Goal: Information Seeking & Learning: Learn about a topic

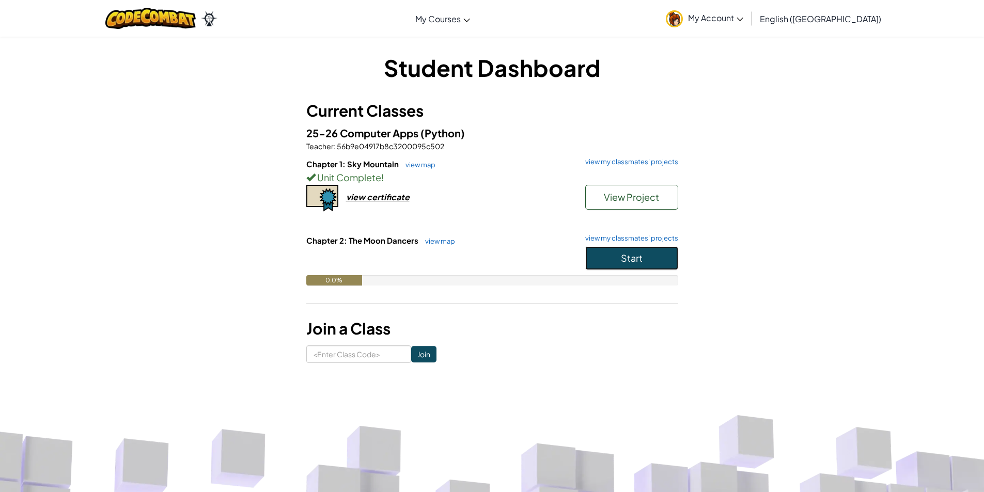
click at [611, 252] on button "Start" at bounding box center [631, 258] width 93 height 24
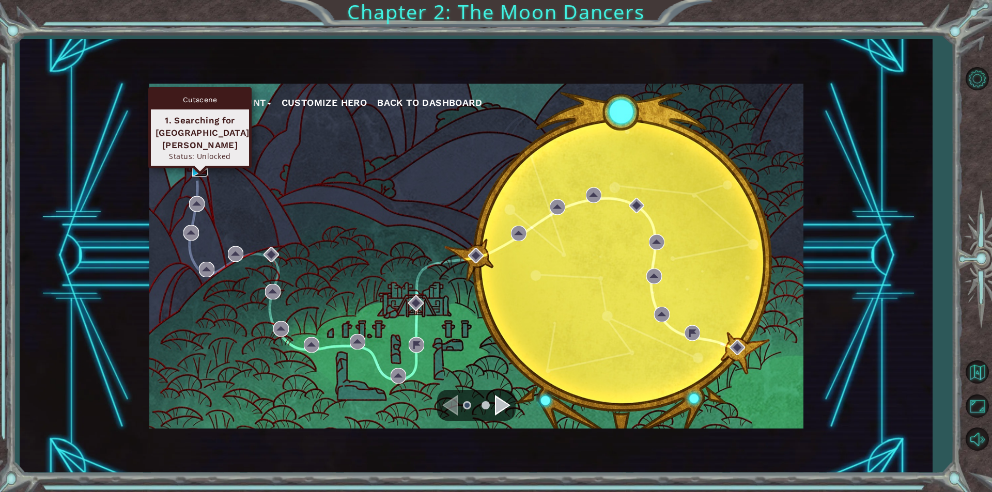
click at [198, 169] on img at bounding box center [200, 169] width 16 height 16
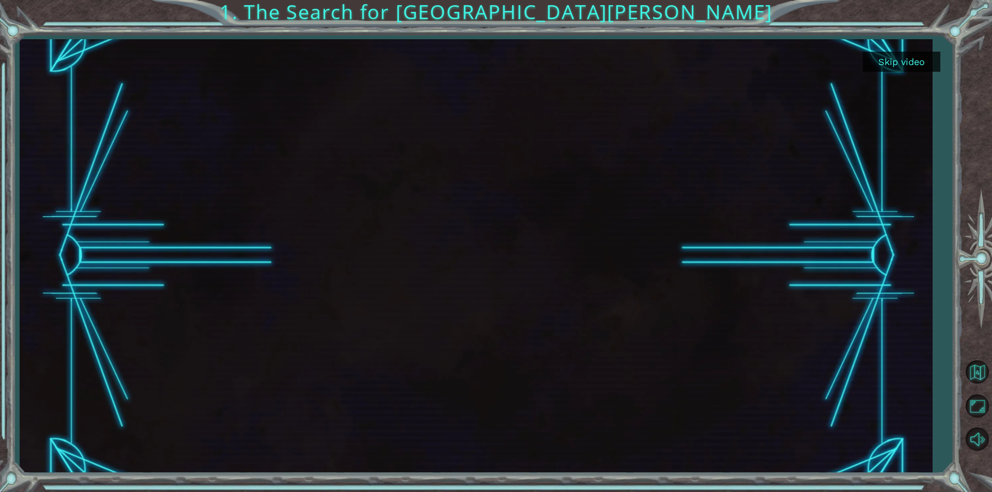
click at [870, 56] on button "Skip video" at bounding box center [902, 62] width 78 height 20
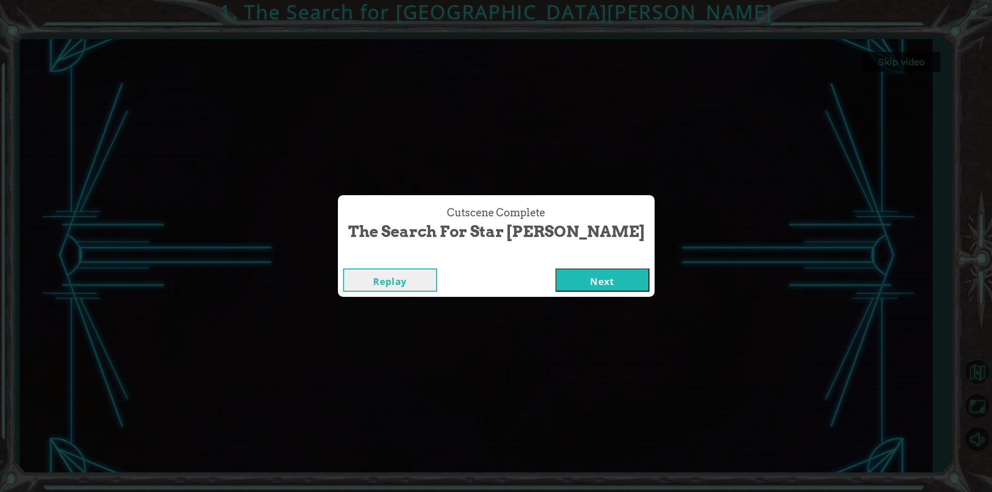
click at [585, 275] on button "Next" at bounding box center [602, 280] width 94 height 23
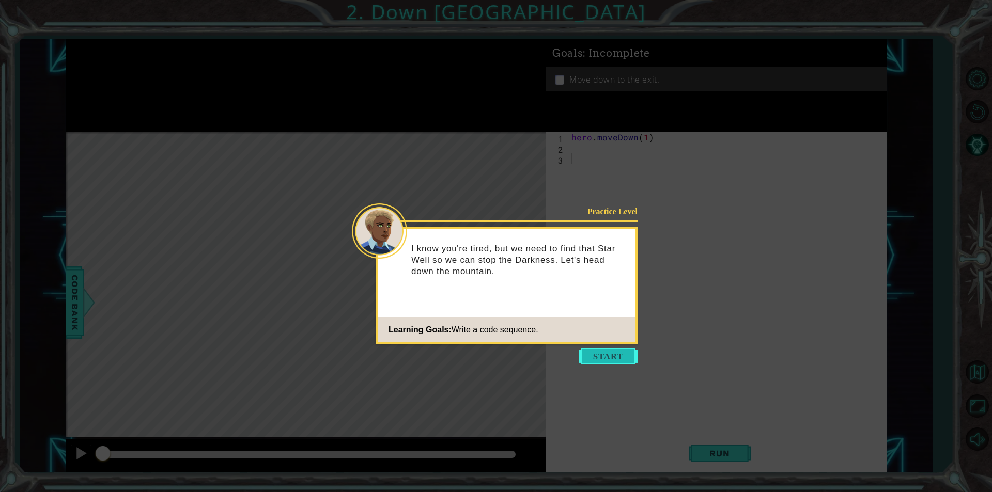
click at [613, 361] on button "Start" at bounding box center [608, 356] width 59 height 17
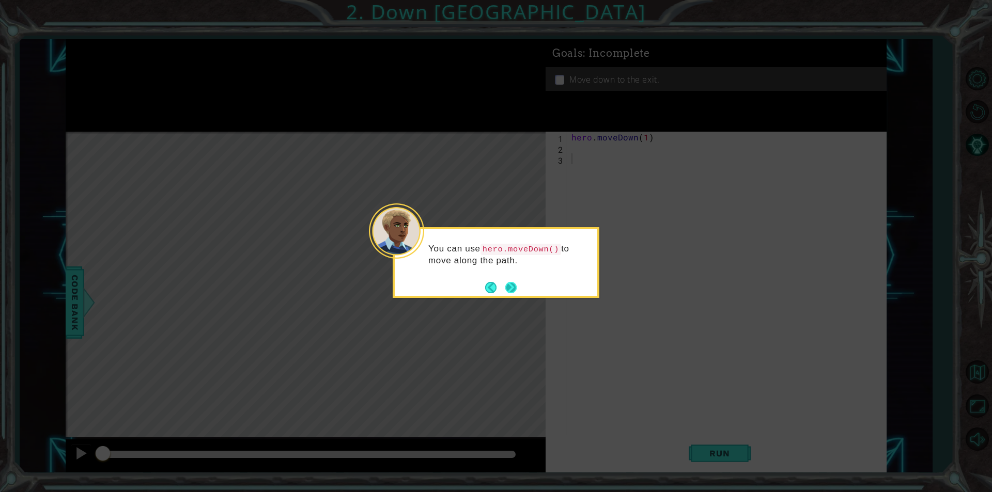
click at [514, 287] on button "Next" at bounding box center [511, 288] width 12 height 12
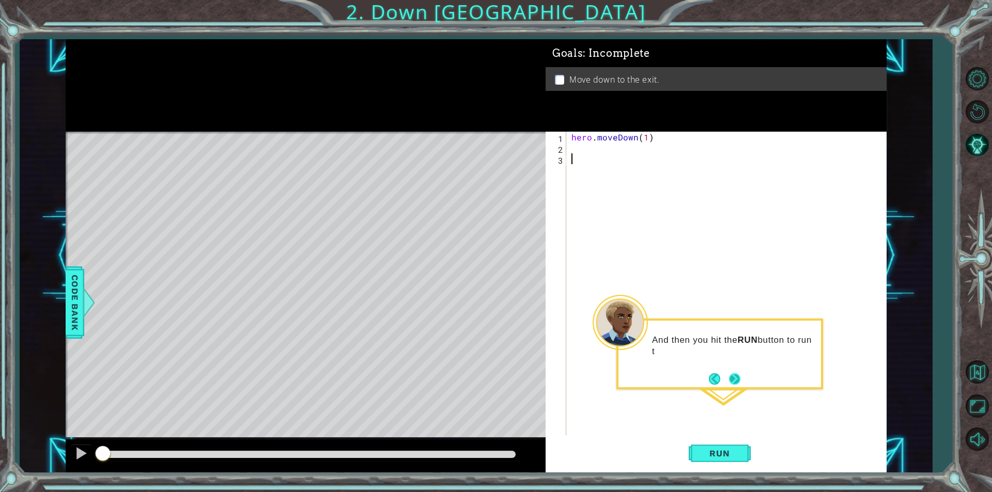
click at [733, 378] on button "Next" at bounding box center [735, 379] width 13 height 13
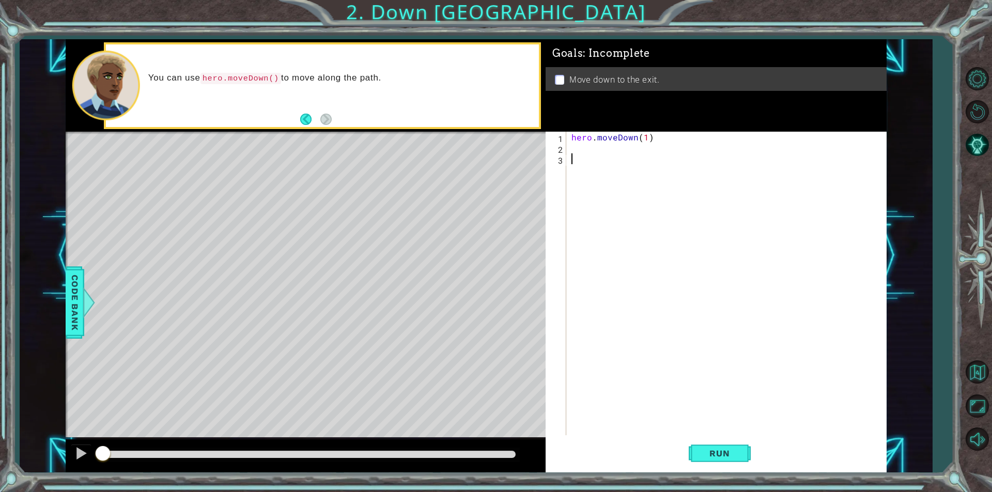
drag, startPoint x: 642, startPoint y: 138, endPoint x: 659, endPoint y: 145, distance: 19.0
click at [658, 144] on div "hero . moveDown ( 1 )" at bounding box center [728, 295] width 319 height 326
type textarea "hero.moveDown(1)"
click at [653, 143] on div "hero . moveDown ( 1 )" at bounding box center [726, 284] width 314 height 304
click at [640, 139] on div "hero . moveDown ( 1 )" at bounding box center [728, 295] width 319 height 326
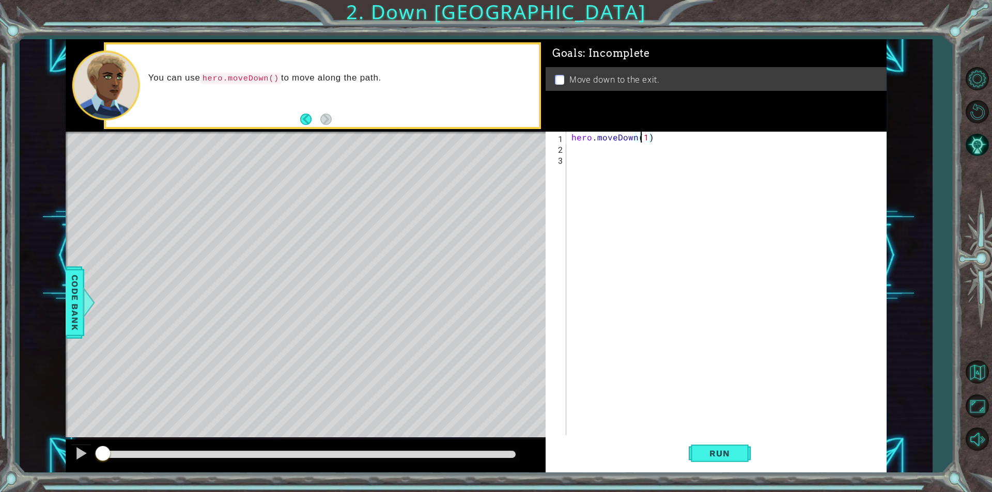
click at [643, 138] on div "hero . moveDown ( 1 )" at bounding box center [728, 295] width 319 height 326
click at [647, 136] on div "hero . moveDown ( 1 )" at bounding box center [728, 295] width 319 height 326
type textarea "hero.moveDown(2)"
click at [716, 455] on span "Run" at bounding box center [719, 453] width 41 height 10
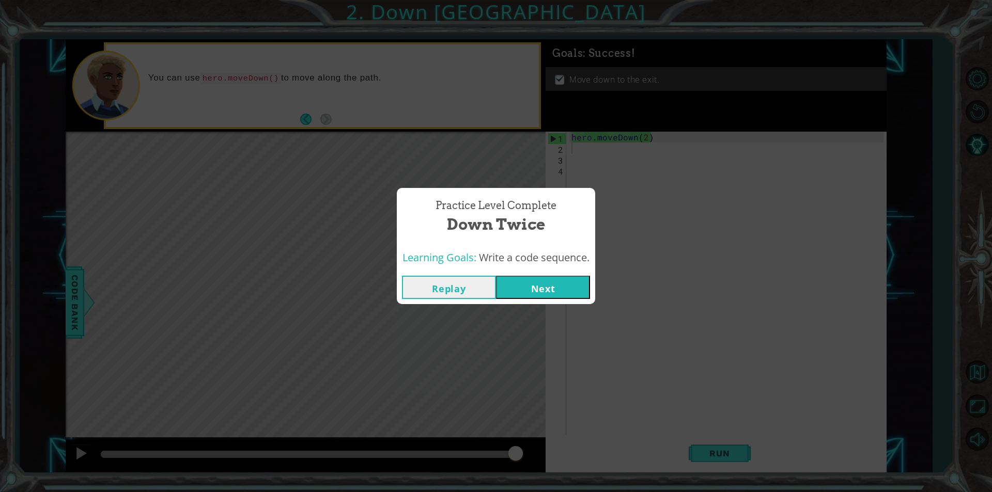
click at [570, 281] on button "Next" at bounding box center [543, 287] width 94 height 23
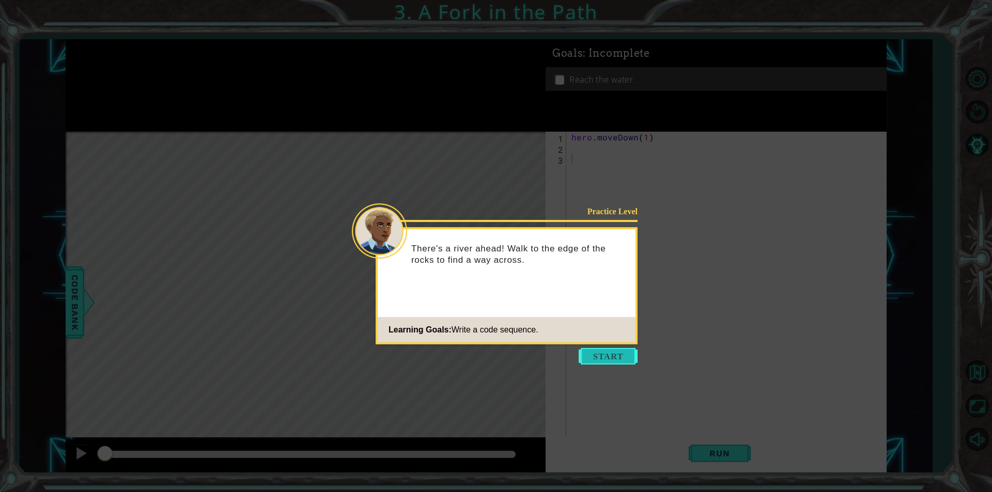
click at [616, 352] on button "Start" at bounding box center [608, 356] width 59 height 17
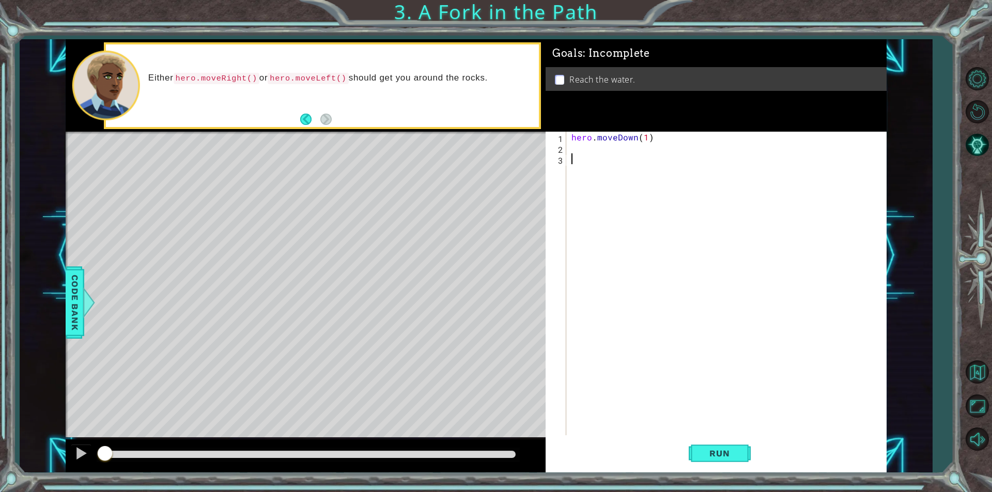
click at [622, 148] on div "hero . moveDown ( 1 )" at bounding box center [728, 295] width 319 height 326
click at [631, 167] on div "hero .moveDown press enter hero .moveLeft press enter hero .moveRight press ent…" at bounding box center [661, 185] width 195 height 62
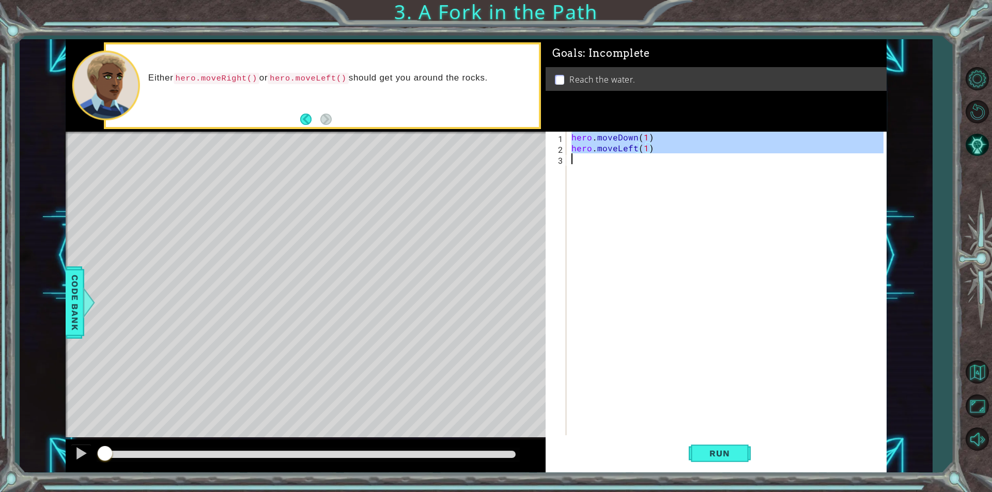
click at [631, 167] on div "hero . moveDown ( 1 ) hero . moveLeft ( 1 )" at bounding box center [728, 295] width 319 height 326
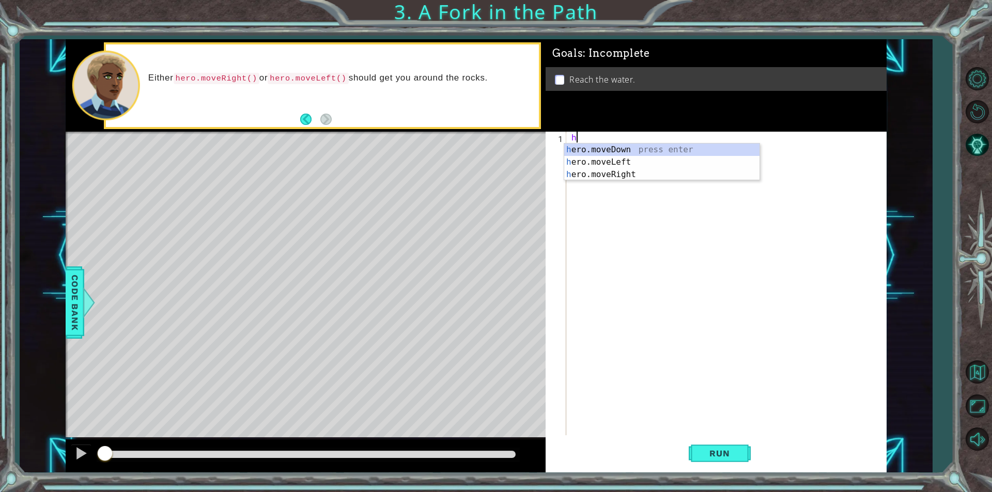
scroll to position [0, 0]
click at [641, 149] on div "her o.moveDown press enter her o.moveLeft press enter her o.moveRight press ent…" at bounding box center [661, 175] width 195 height 62
type textarea "hero.moveDown(1)"
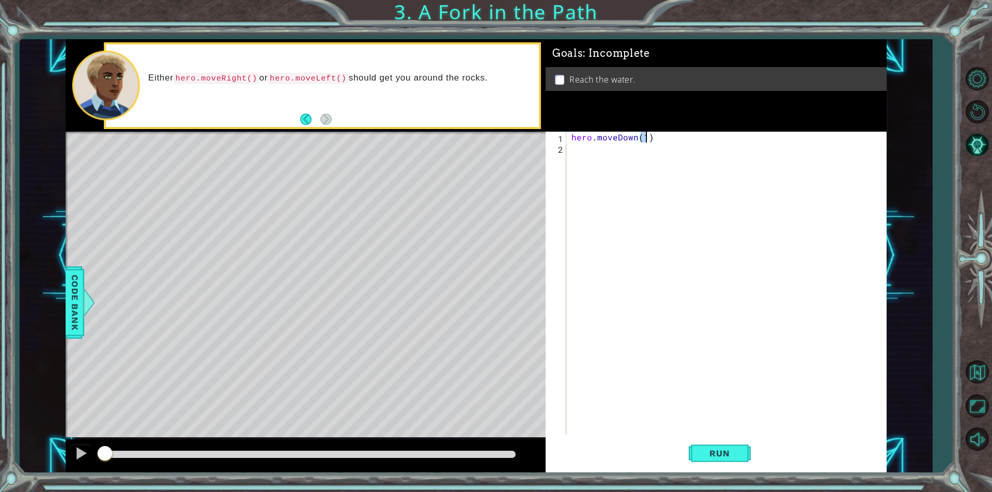
click at [628, 179] on div "hero . moveDown ( 1 )" at bounding box center [728, 295] width 319 height 326
click at [623, 172] on div "h ero.moveDown press enter h ero.moveLeft press enter h ero.moveRight press ent…" at bounding box center [661, 185] width 195 height 62
click at [623, 172] on div "hero . moveDown ( 1 ) hero . moveLeft ( 1 )" at bounding box center [728, 295] width 319 height 326
type textarea "hero.moveLeft(1)"
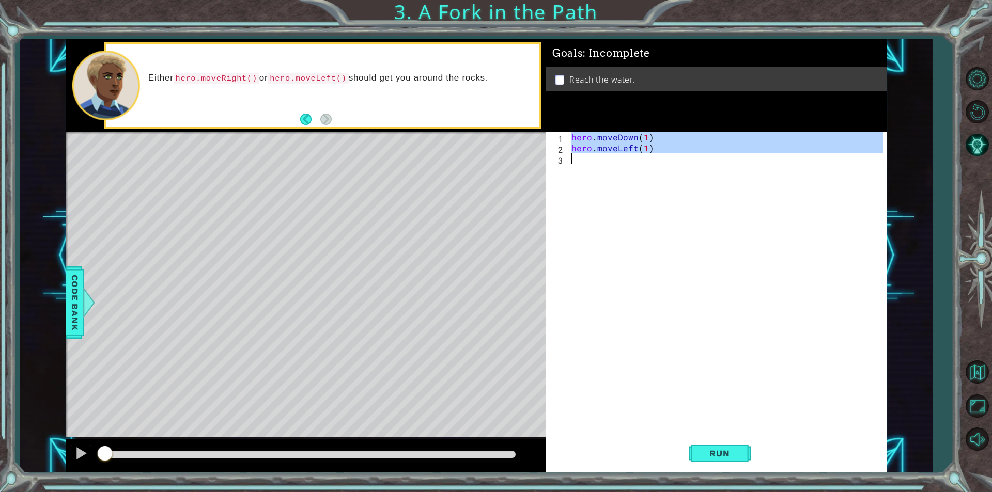
click at [623, 172] on div "hero . moveDown ( 1 ) hero . moveLeft ( 1 )" at bounding box center [728, 295] width 319 height 326
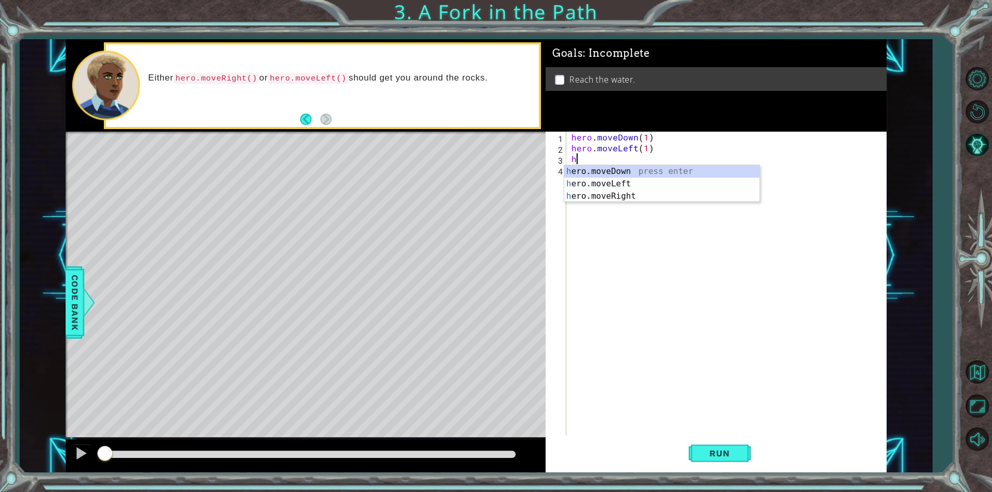
click at [623, 172] on div "h ero.moveDown press enter h ero.moveLeft press enter h ero.moveRight press ent…" at bounding box center [661, 196] width 195 height 62
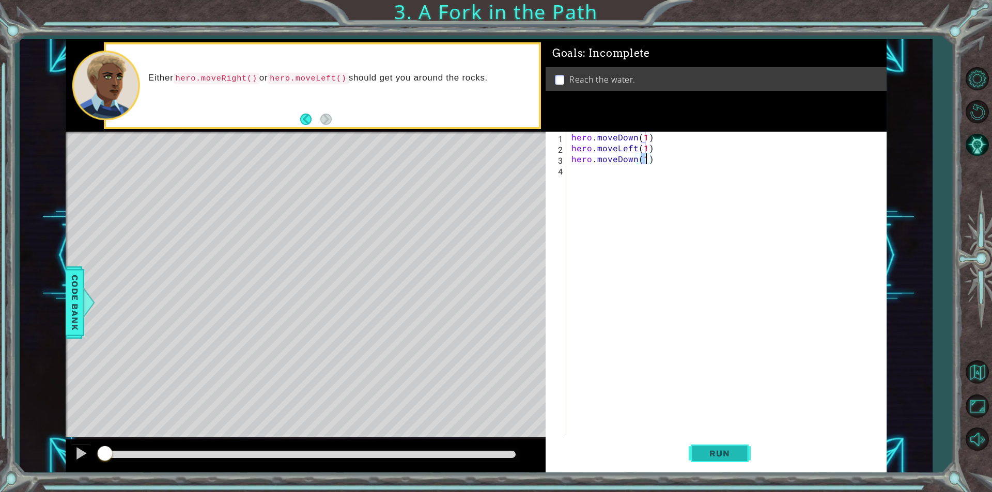
type textarea "hero.moveDown(1)"
click at [722, 462] on button "Run" at bounding box center [720, 454] width 62 height 34
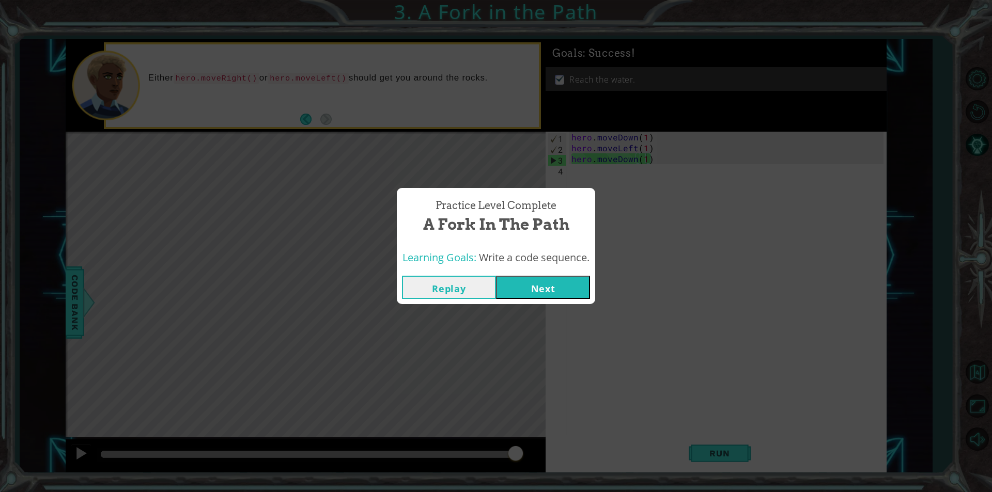
click at [538, 290] on button "Next" at bounding box center [543, 287] width 94 height 23
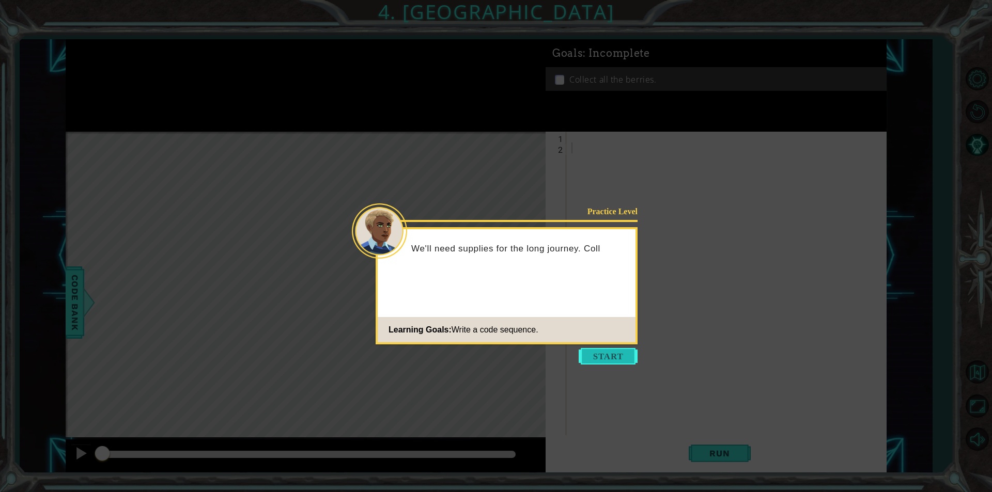
click at [620, 360] on button "Start" at bounding box center [608, 356] width 59 height 17
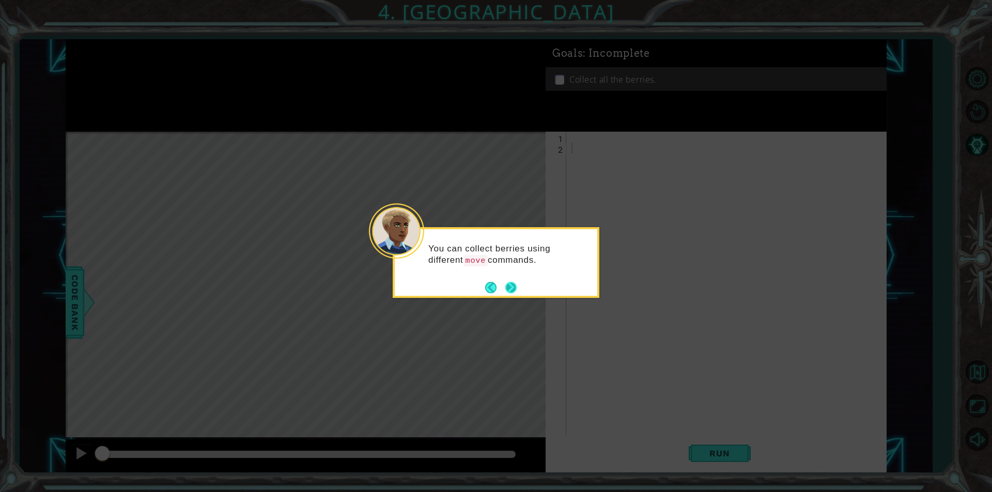
click at [515, 289] on button "Next" at bounding box center [510, 287] width 11 height 11
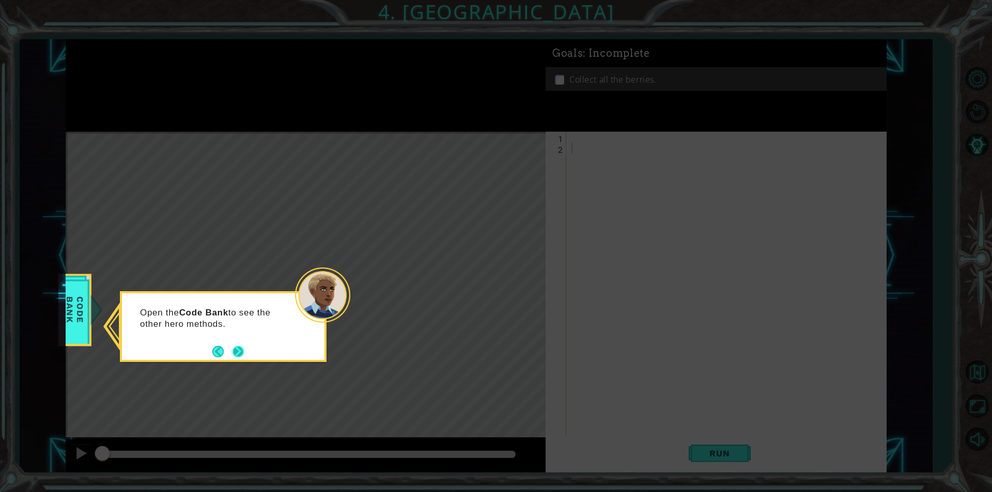
click at [240, 355] on button "Next" at bounding box center [238, 352] width 18 height 18
click at [240, 355] on button "Next" at bounding box center [238, 351] width 11 height 11
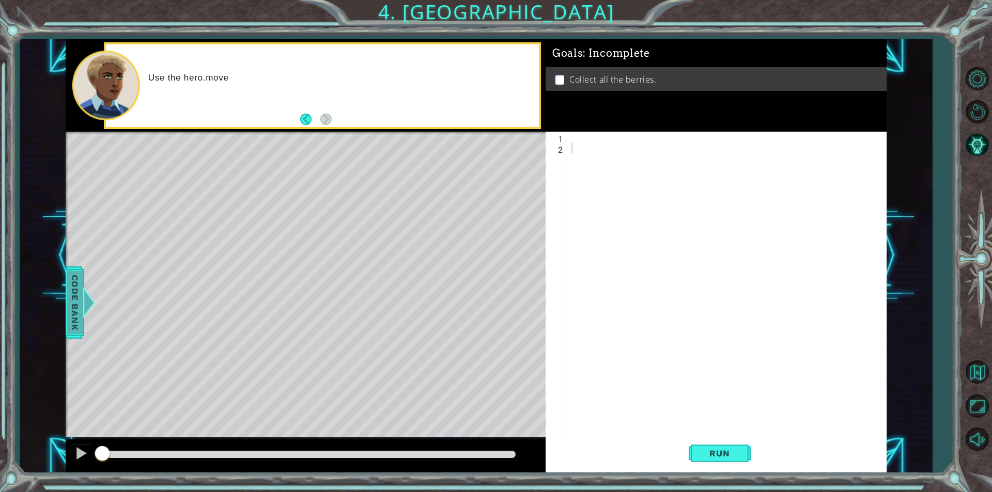
click at [80, 295] on span "Code Bank" at bounding box center [75, 302] width 17 height 63
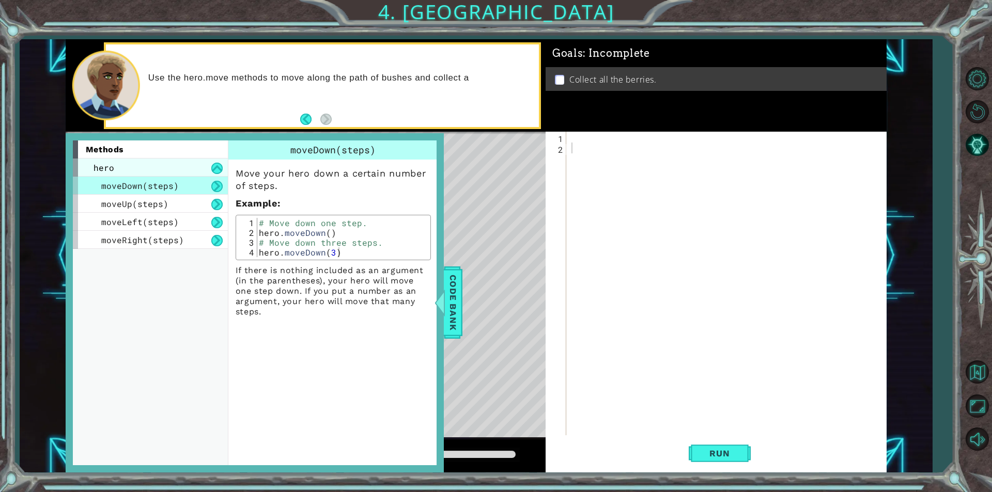
click at [154, 168] on div "hero" at bounding box center [150, 168] width 155 height 18
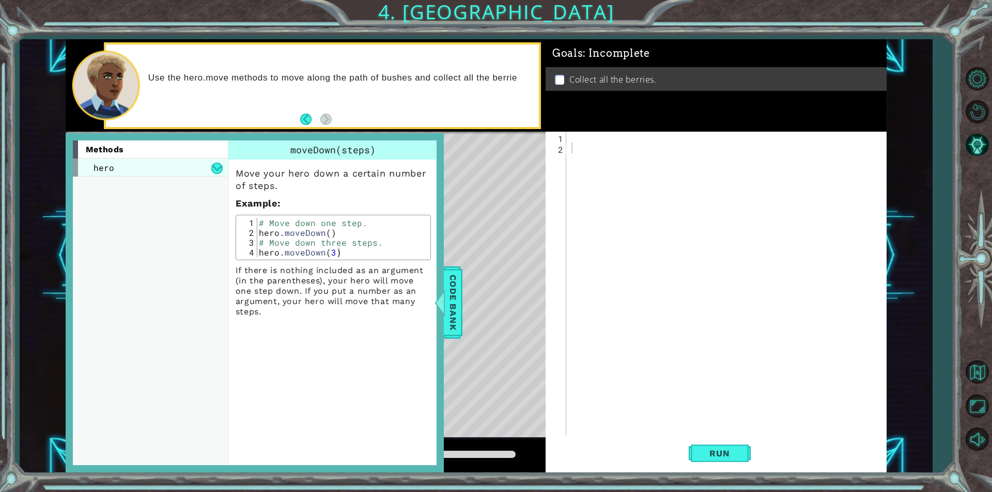
click at [154, 168] on div "hero" at bounding box center [150, 168] width 155 height 18
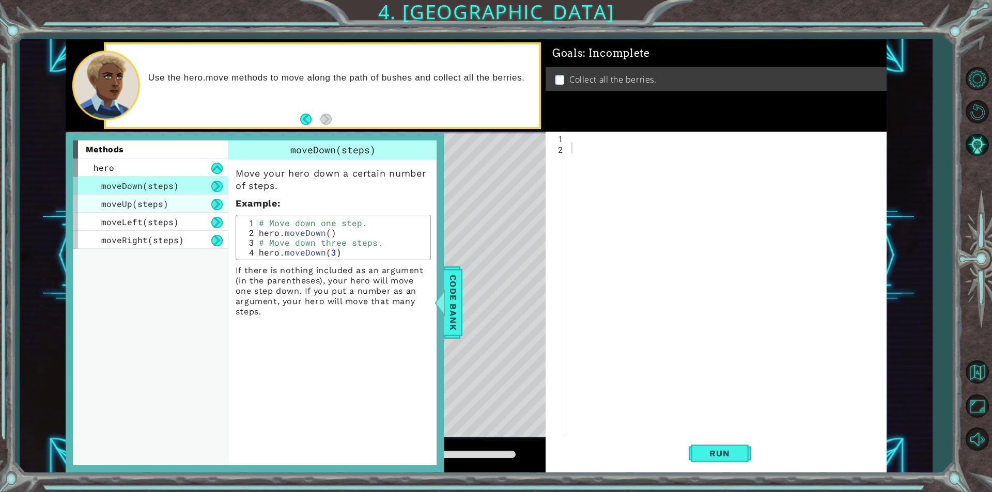
click at [165, 207] on span "moveUp(steps)" at bounding box center [134, 203] width 67 height 11
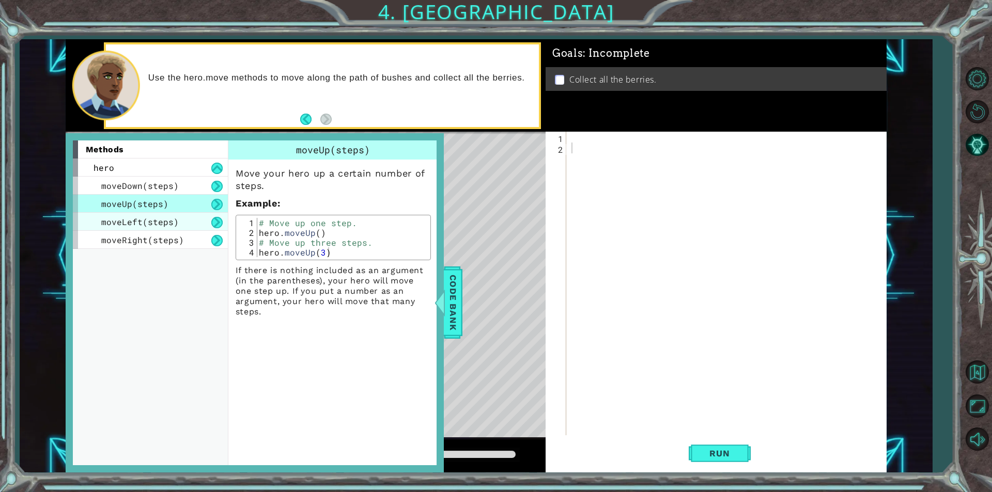
click at [169, 220] on span "moveLeft(steps)" at bounding box center [140, 221] width 78 height 11
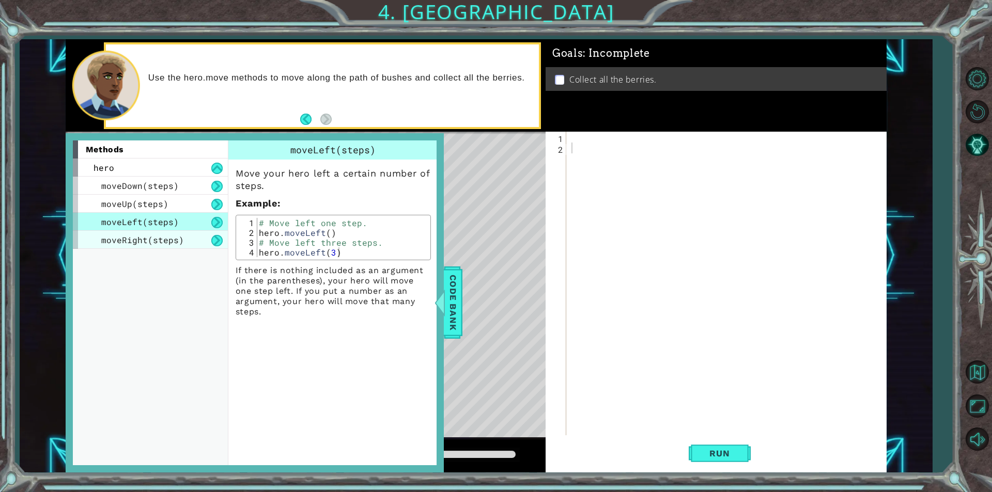
click at [176, 239] on span "moveRight(steps)" at bounding box center [142, 240] width 83 height 11
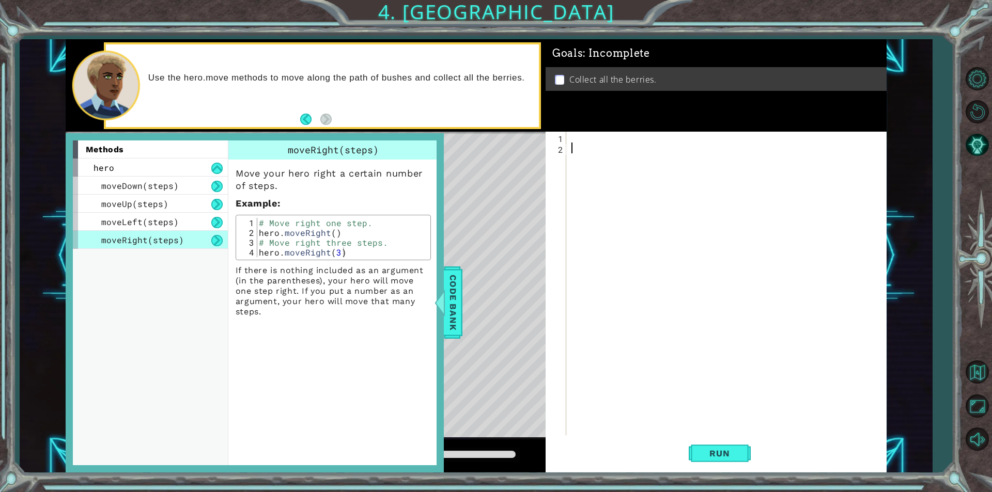
click at [593, 189] on div at bounding box center [728, 295] width 319 height 326
click at [575, 138] on div at bounding box center [728, 295] width 319 height 326
click at [459, 300] on span "Code Bank" at bounding box center [453, 302] width 17 height 63
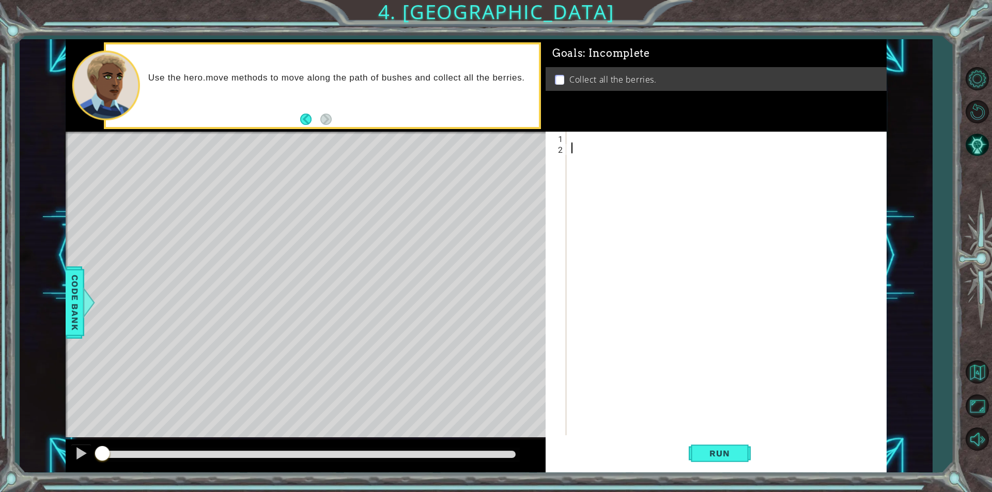
click at [581, 197] on div at bounding box center [728, 295] width 319 height 326
click at [595, 132] on div at bounding box center [728, 295] width 319 height 326
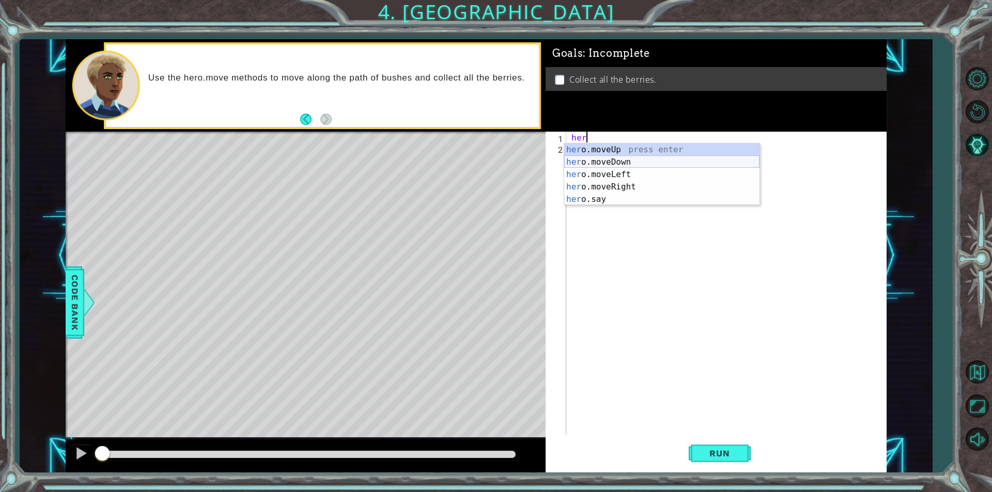
click at [591, 157] on div "her o.moveUp press enter her o.moveDown press enter her o.moveLeft press enter …" at bounding box center [661, 187] width 195 height 87
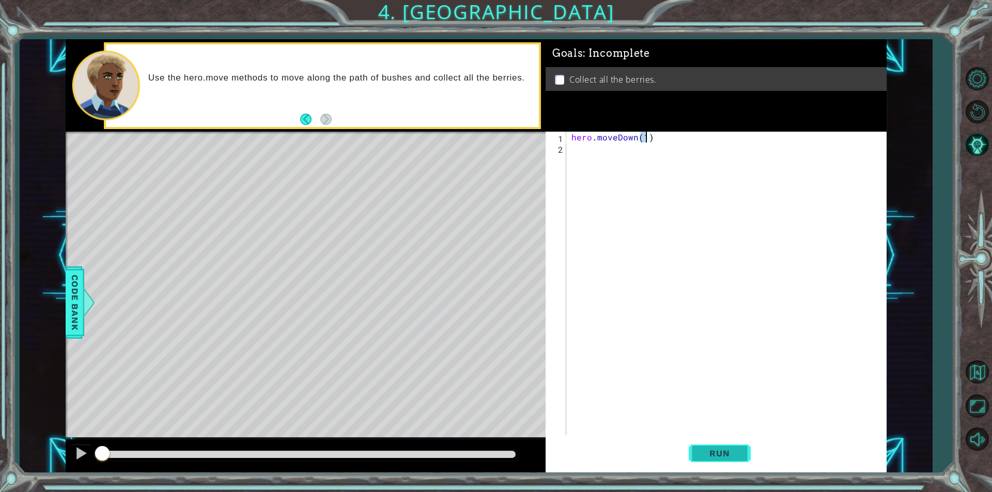
type textarea "hero.moveDown(1)"
click at [734, 452] on span "Run" at bounding box center [719, 453] width 41 height 10
click at [689, 160] on div "hero . moveDown ( 1 )" at bounding box center [728, 295] width 319 height 326
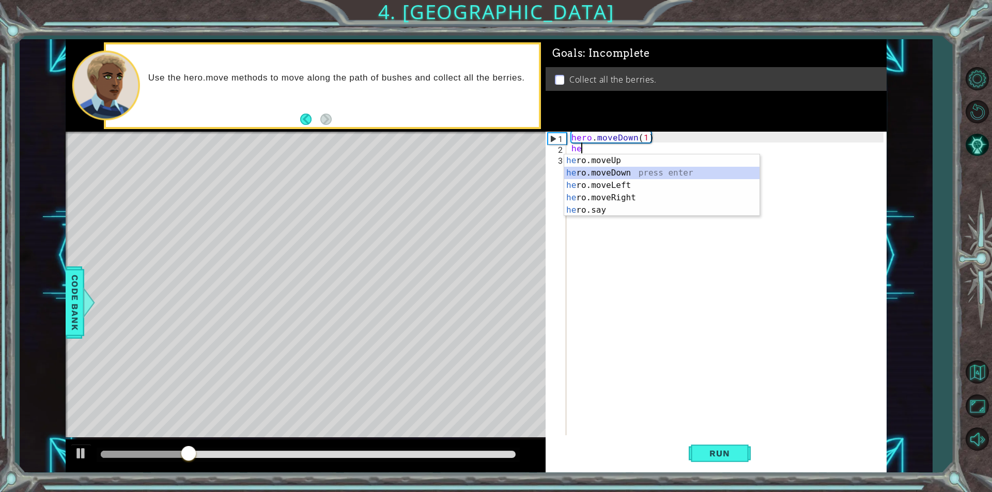
click at [688, 169] on div "he ro.moveUp press enter he ro.moveDown press enter he ro.moveLeft press enter …" at bounding box center [661, 197] width 195 height 87
type textarea "hero.moveDown(1)"
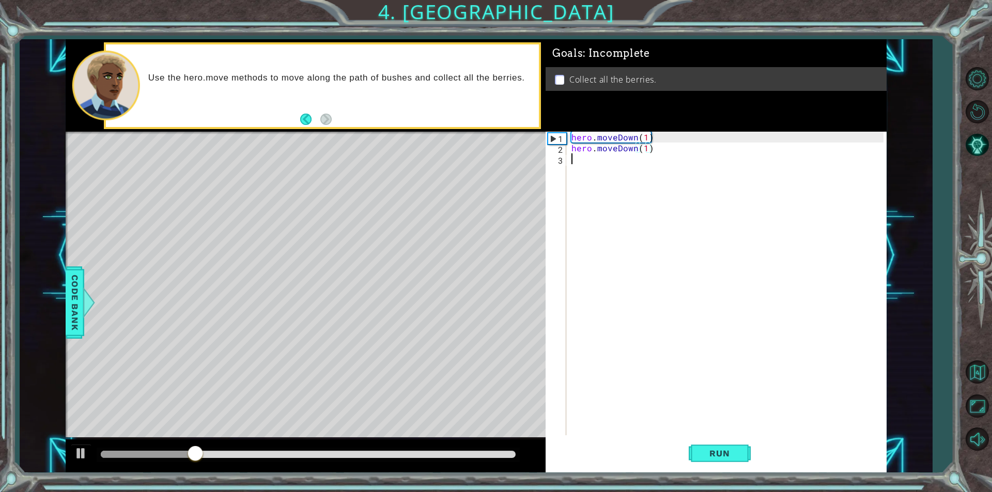
click at [686, 178] on div "hero . moveDown ( 1 ) hero . moveDown ( 1 )" at bounding box center [728, 295] width 319 height 326
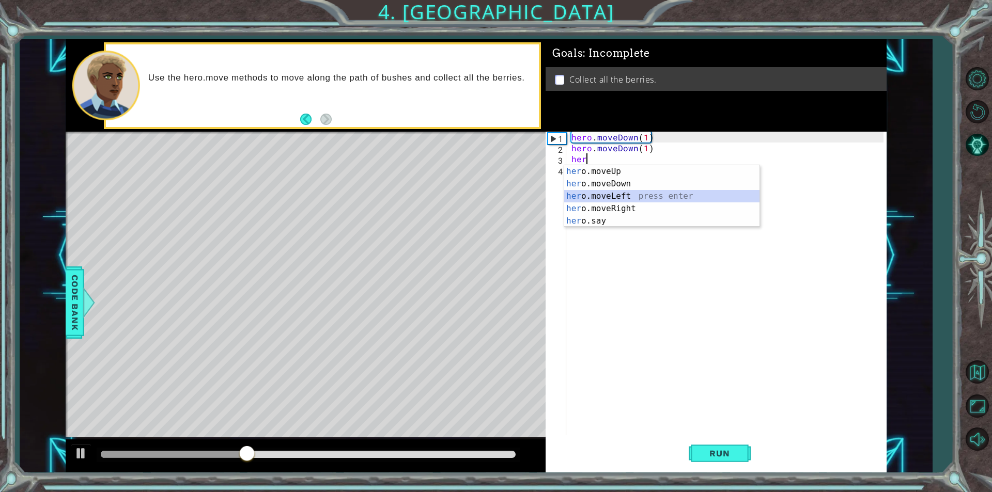
click at [657, 193] on div "her o.moveUp press enter her o.moveDown press enter her o.moveLeft press enter …" at bounding box center [661, 208] width 195 height 87
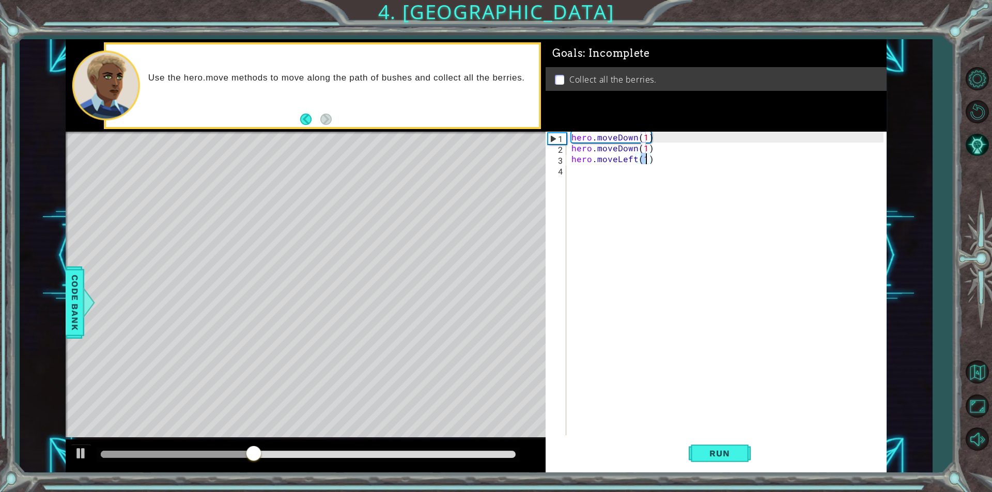
click at [657, 193] on div "hero . moveDown ( 1 ) hero . moveDown ( 1 ) hero . moveLeft ( 1 )" at bounding box center [728, 295] width 319 height 326
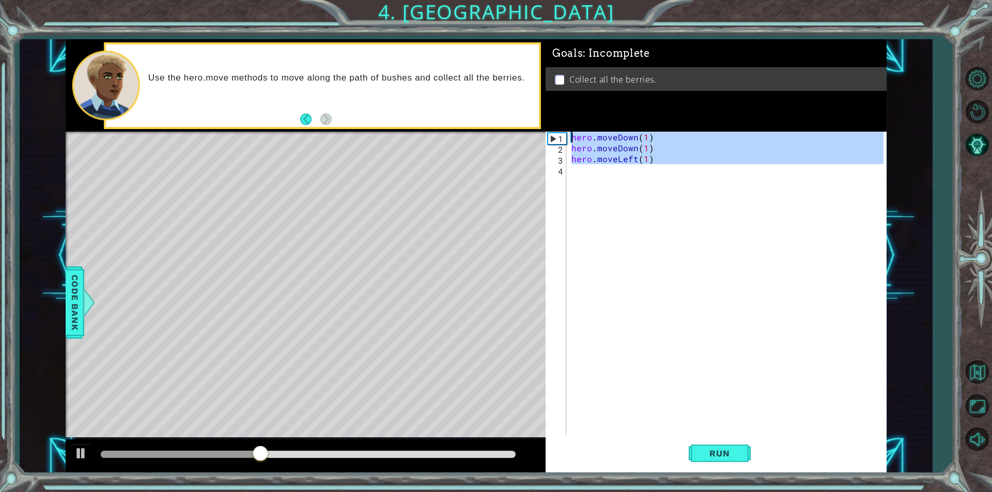
type textarea "hero.moveDown(1) hero.moveDown(1)"
click at [657, 193] on div "hero . moveDown ( 1 ) hero . moveDown ( 1 ) hero . moveLeft ( 1 )" at bounding box center [726, 284] width 314 height 304
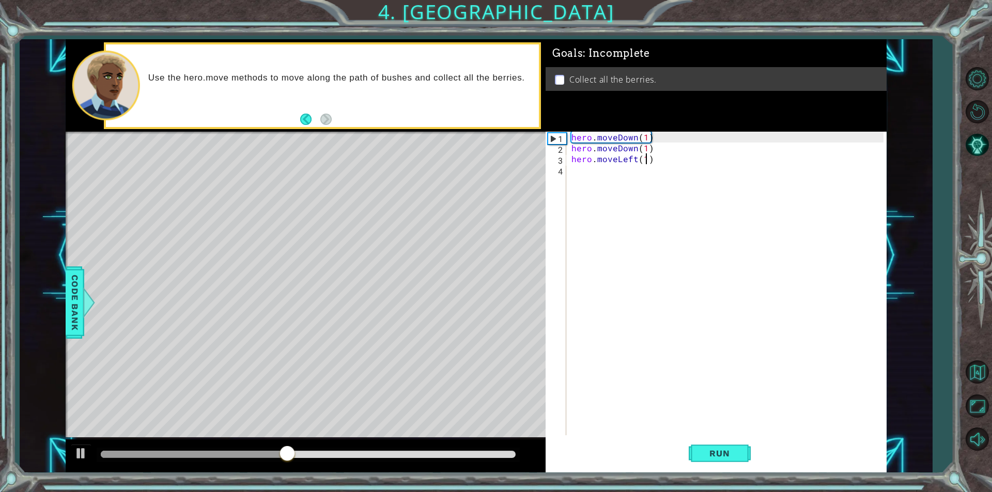
click at [646, 160] on div "hero . moveDown ( 1 ) hero . moveDown ( 1 ) hero . moveLeft ( 1 )" at bounding box center [728, 295] width 319 height 326
click at [713, 443] on button "Run" at bounding box center [720, 454] width 62 height 34
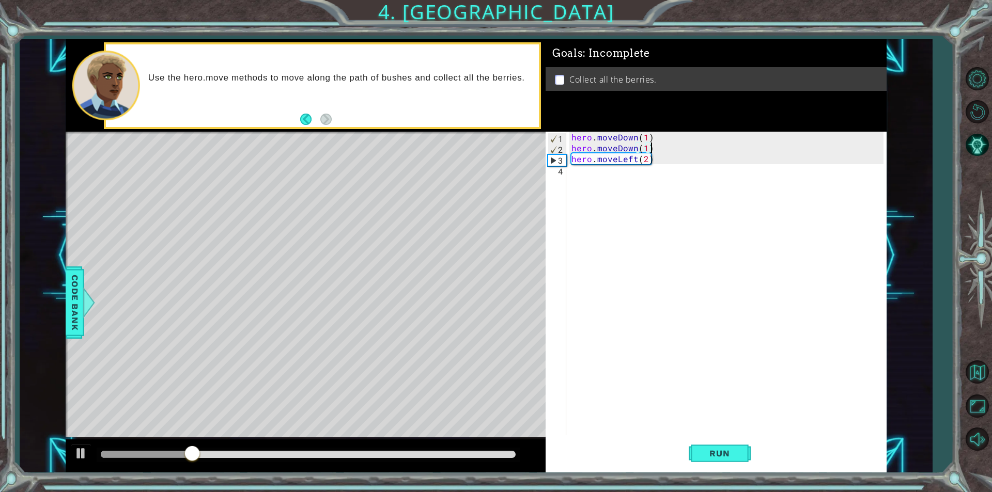
click at [663, 146] on div "hero . moveDown ( 1 ) hero . moveDown ( 1 ) hero . moveLeft ( 2 )" at bounding box center [728, 295] width 319 height 326
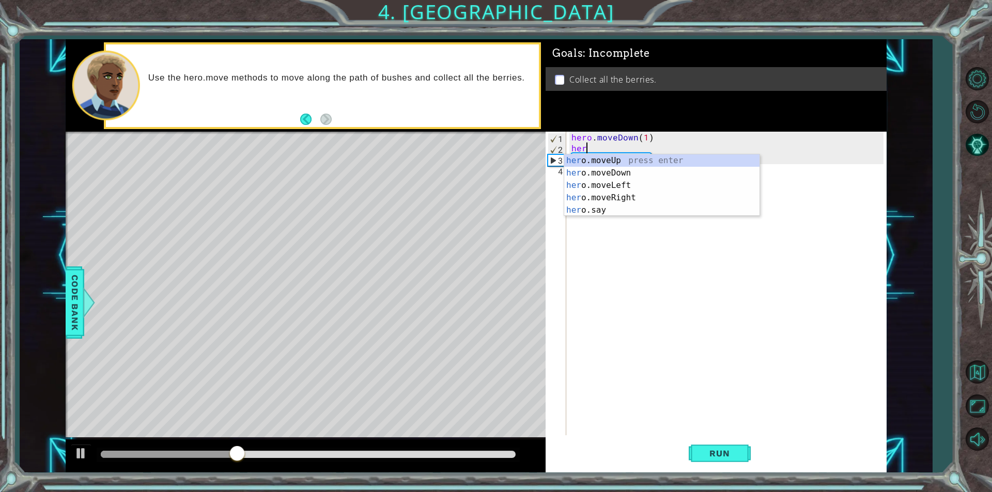
scroll to position [0, 0]
type textarea "h"
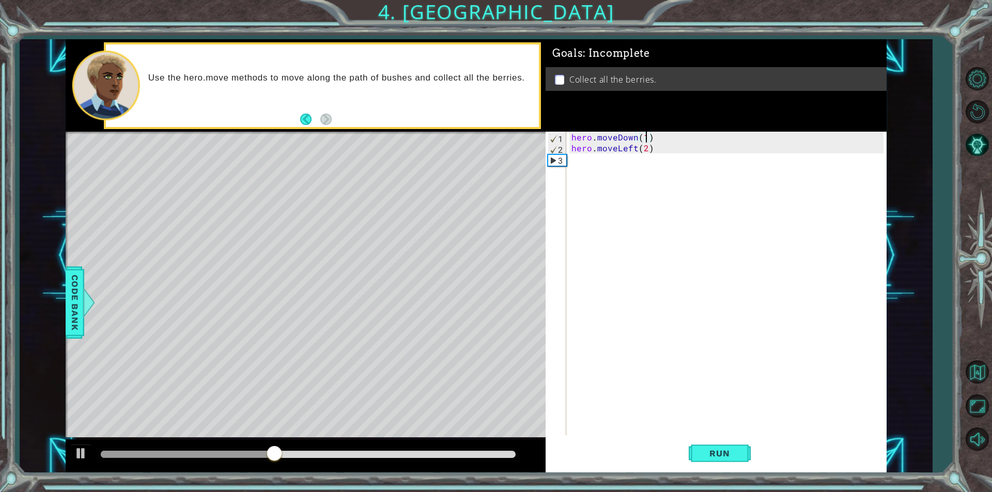
click at [644, 137] on div "hero . moveDown ( 1 ) hero . moveLeft ( 2 )" at bounding box center [728, 295] width 319 height 326
type textarea "hero.moveDown(2)"
click at [680, 191] on div "hero . moveDown ( 2 ) hero . moveLeft ( 2 )" at bounding box center [728, 295] width 319 height 326
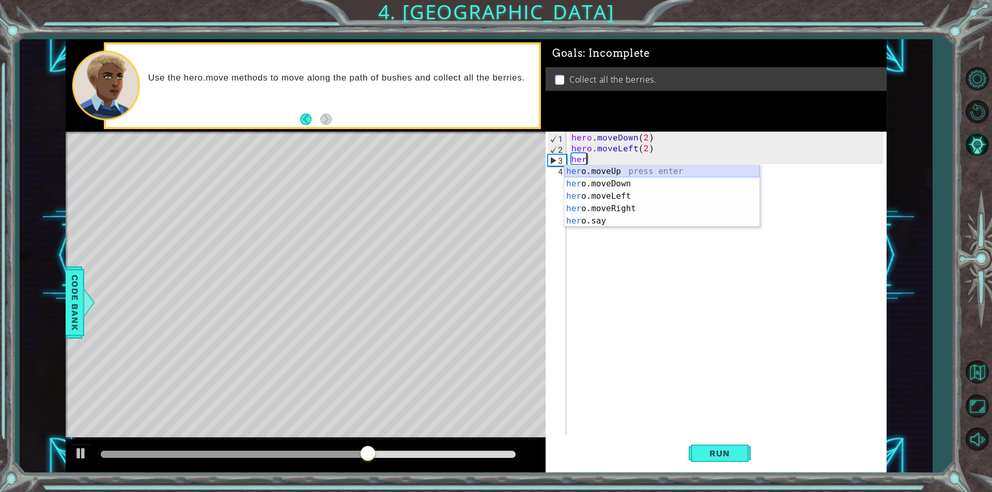
click at [675, 171] on div "her o.moveUp press enter her o.moveDown press enter her o.moveLeft press enter …" at bounding box center [661, 208] width 195 height 87
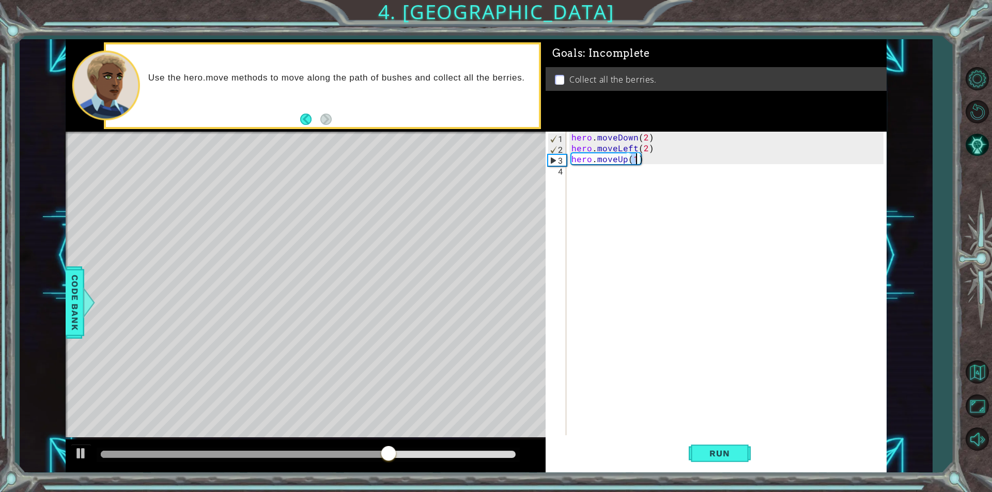
type textarea "hero.moveUp(2)"
click at [662, 192] on div "hero . moveDown ( 2 ) hero . moveLeft ( 2 ) hero . moveUp ( 2 )" at bounding box center [728, 295] width 319 height 326
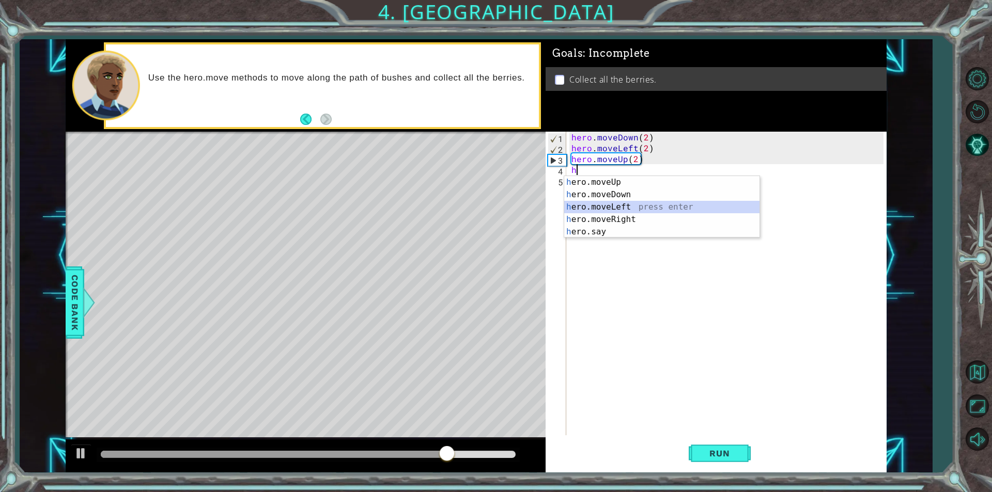
click at [661, 206] on div "h ero.moveUp press enter h ero.moveDown press enter h ero.moveLeft press enter …" at bounding box center [661, 219] width 195 height 87
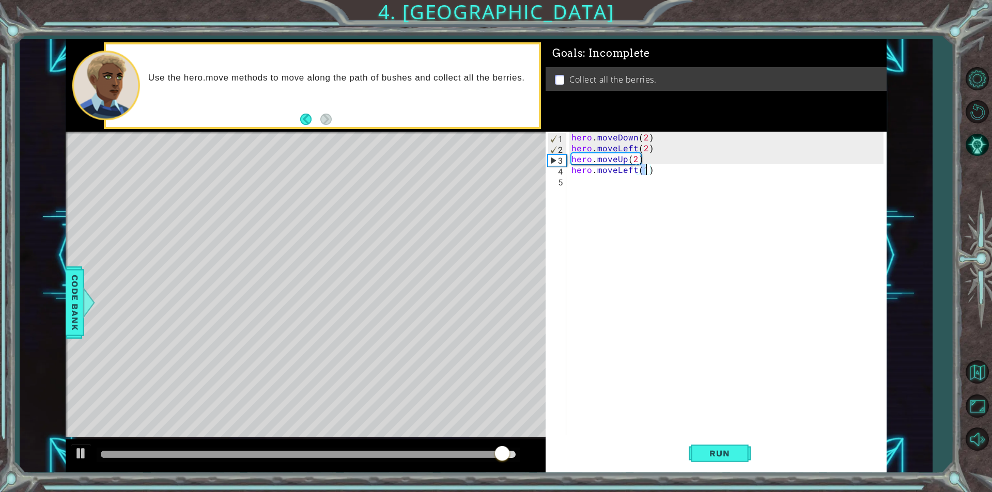
scroll to position [0, 4]
click at [635, 171] on div "hero . moveDown ( 2 ) hero . moveLeft ( 2 ) hero . moveUp ( 2 ) hero . moveLeft…" at bounding box center [728, 295] width 319 height 326
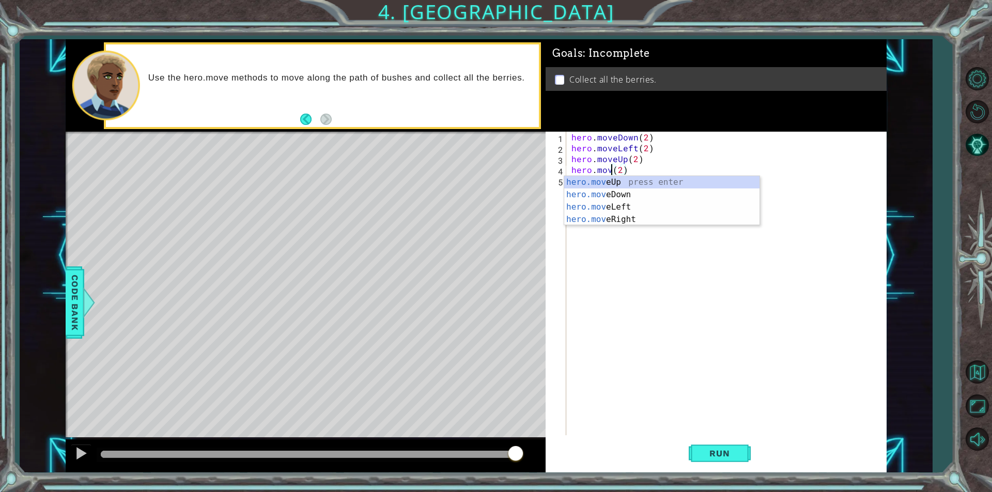
scroll to position [0, 3]
click at [624, 212] on div "hero.mo veUp press enter hero.mo veDown press enter hero.mo veLeft press enter …" at bounding box center [661, 213] width 195 height 74
drag, startPoint x: 648, startPoint y: 171, endPoint x: 615, endPoint y: 172, distance: 33.6
click at [615, 172] on div "hero . moveDown ( 2 ) hero . moveLeft ( 2 ) hero . moveUp ( 2 ) hero . moveLeft…" at bounding box center [728, 295] width 319 height 326
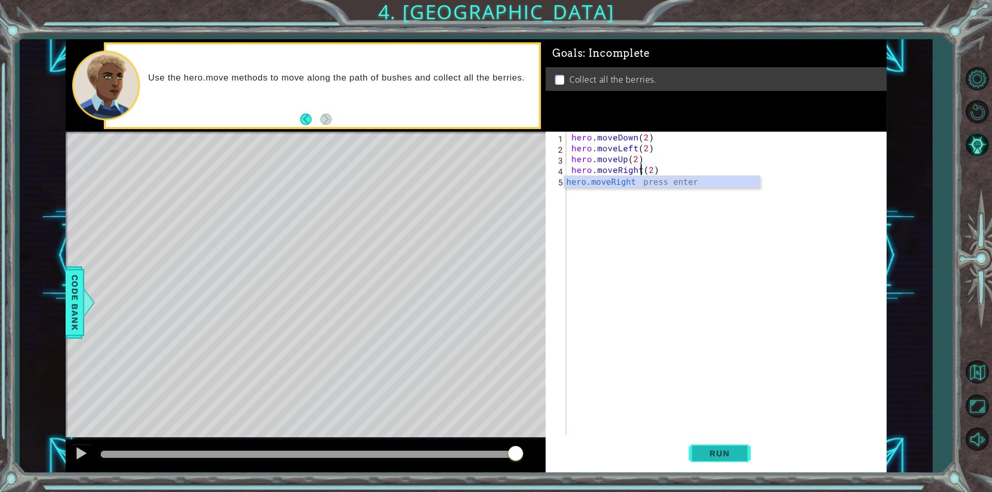
type textarea "hero.moveRight(2)"
click at [750, 450] on button "Run" at bounding box center [720, 454] width 62 height 34
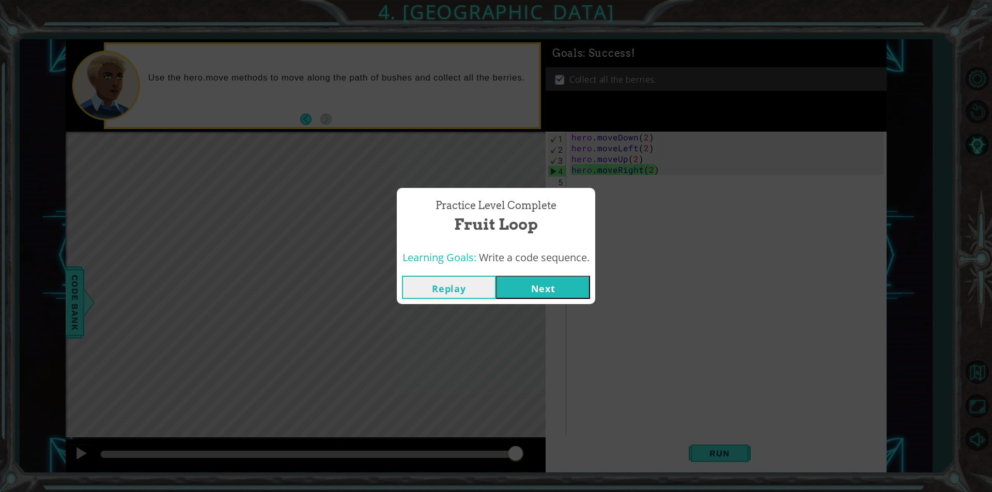
click at [562, 281] on button "Next" at bounding box center [543, 287] width 94 height 23
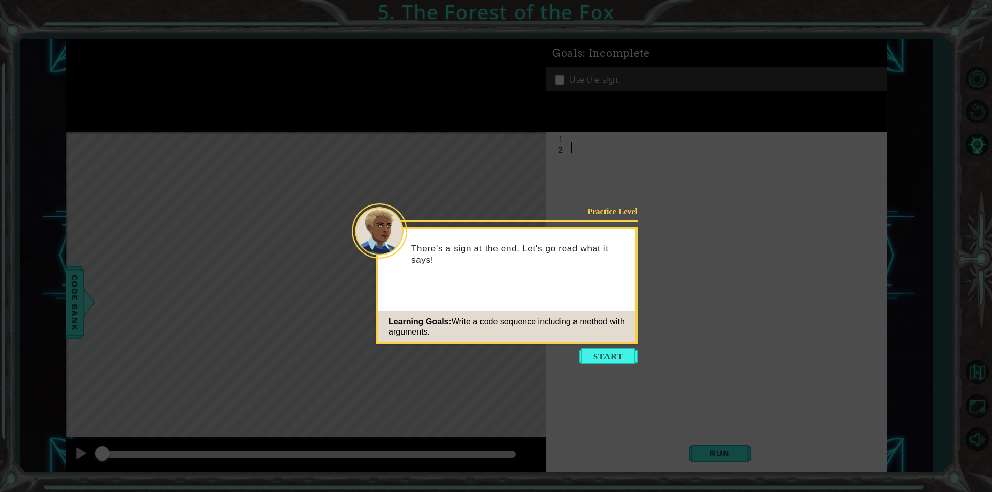
click at [616, 348] on icon at bounding box center [496, 246] width 992 height 492
click at [615, 356] on button "Start" at bounding box center [608, 356] width 59 height 17
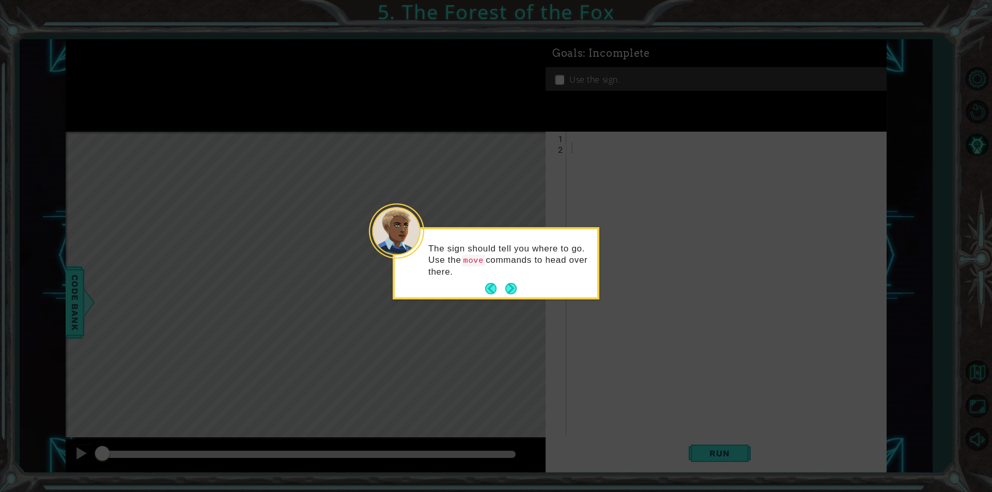
click at [520, 293] on div "The sign should tell you where to go. Use the move commands to head over there." at bounding box center [496, 266] width 203 height 64
click at [517, 293] on button "Next" at bounding box center [510, 288] width 11 height 11
click at [517, 293] on div "Once you get to sign, type hero.use("sign") to read it." at bounding box center [496, 262] width 207 height 71
click at [514, 291] on button "Next" at bounding box center [511, 288] width 12 height 12
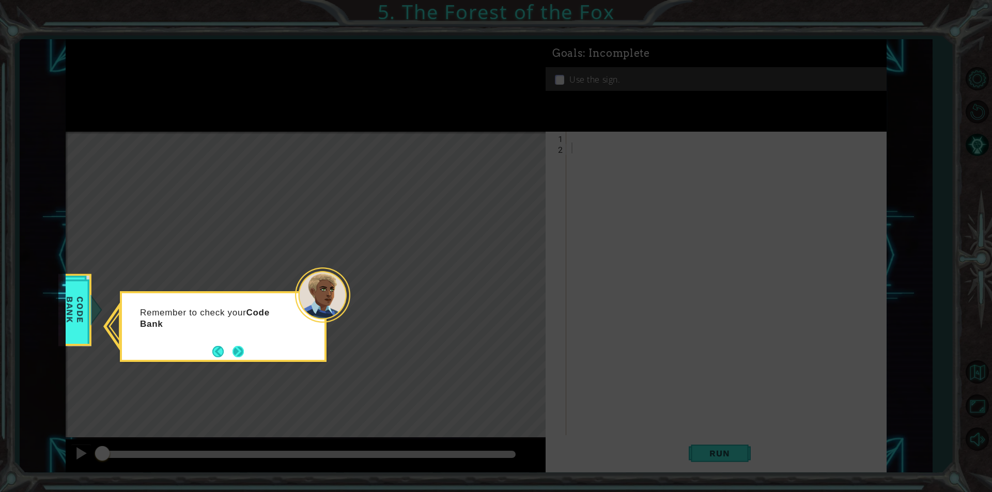
click at [242, 346] on button "Next" at bounding box center [239, 352] width 12 height 12
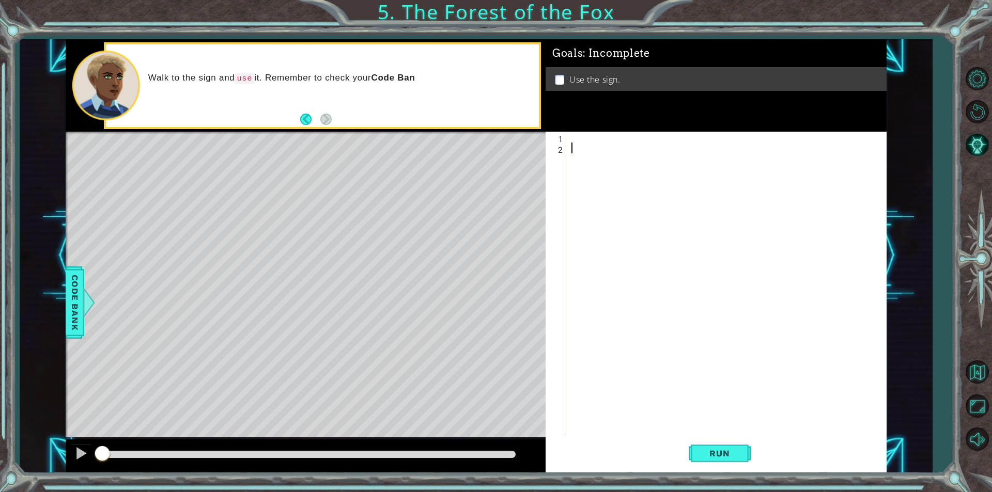
click at [613, 142] on div at bounding box center [728, 295] width 319 height 326
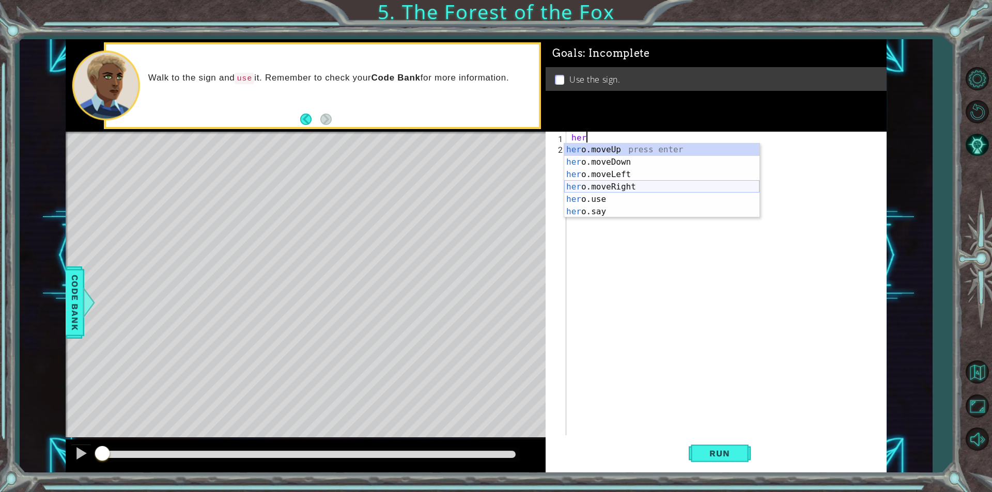
click at [630, 184] on div "her o.moveUp press enter her o.moveDown press enter her o.moveLeft press enter …" at bounding box center [661, 193] width 195 height 99
type textarea "hero.moveRight(1)"
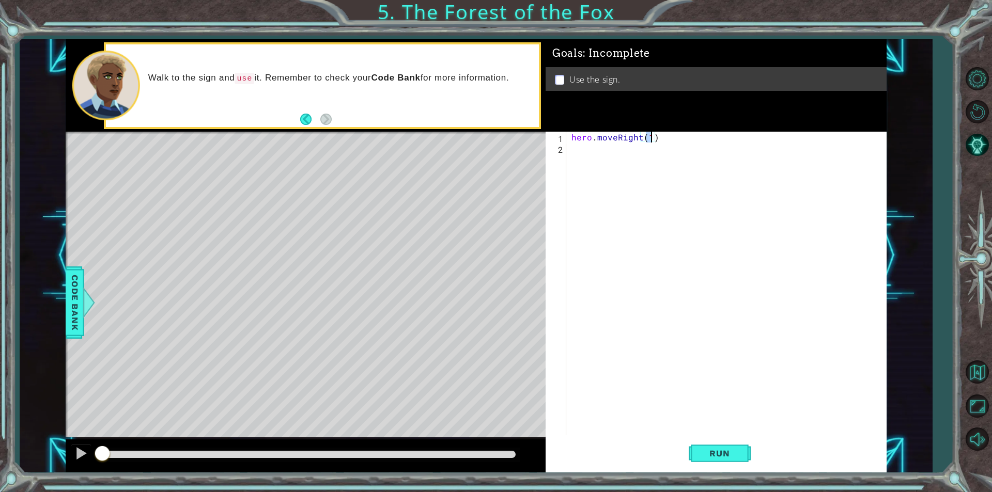
click at [632, 170] on div "hero . moveRight ( 1 )" at bounding box center [728, 295] width 319 height 326
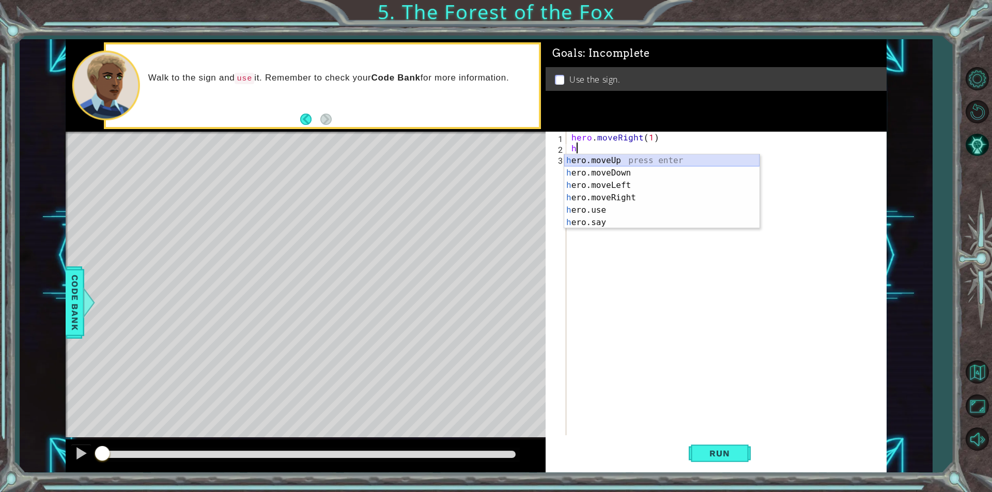
click at [642, 162] on div "h ero.moveUp press enter h ero.moveDown press enter h ero.moveLeft press enter …" at bounding box center [661, 203] width 195 height 99
type textarea "hero.moveUp(1)"
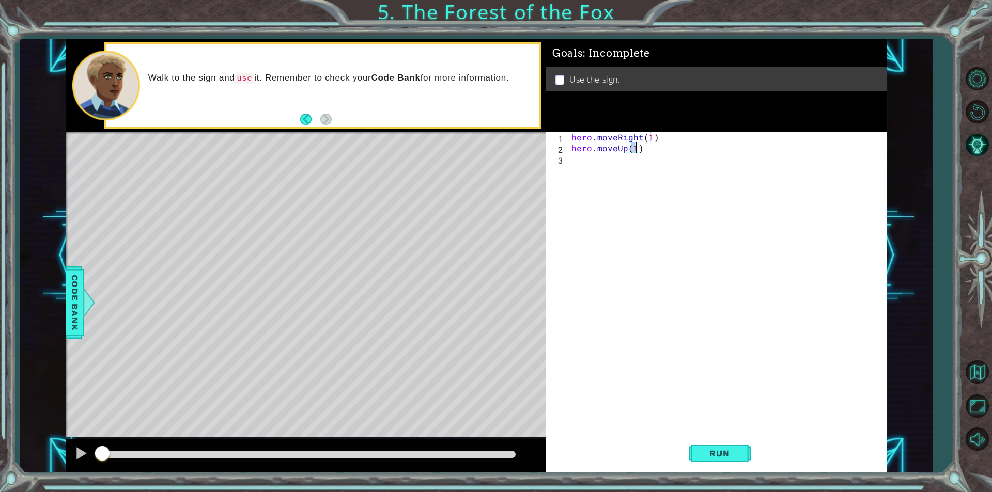
click at [639, 170] on div "hero . moveRight ( 1 ) hero . moveUp ( 1 )" at bounding box center [728, 295] width 319 height 326
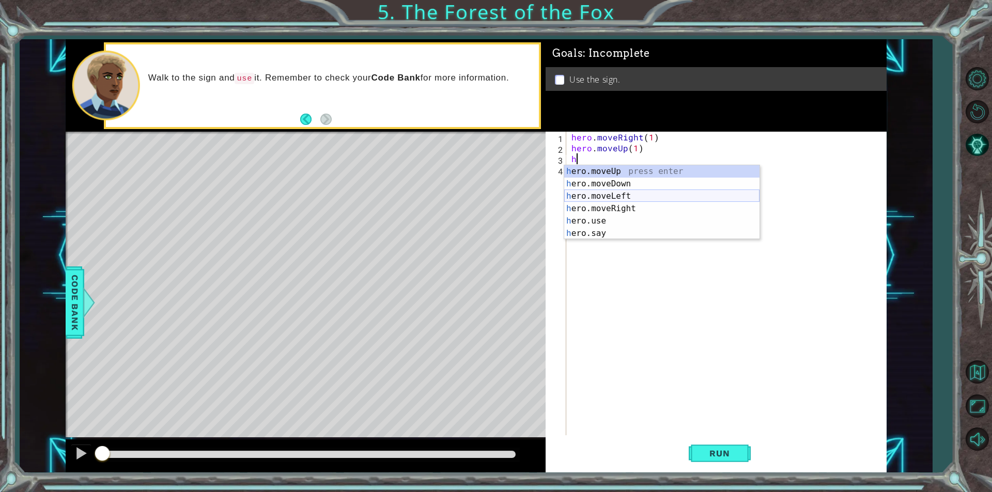
click at [626, 195] on div "h ero.moveUp press enter h ero.moveDown press enter h ero.moveLeft press enter …" at bounding box center [661, 214] width 195 height 99
type textarea "hero.moveLeft(1)"
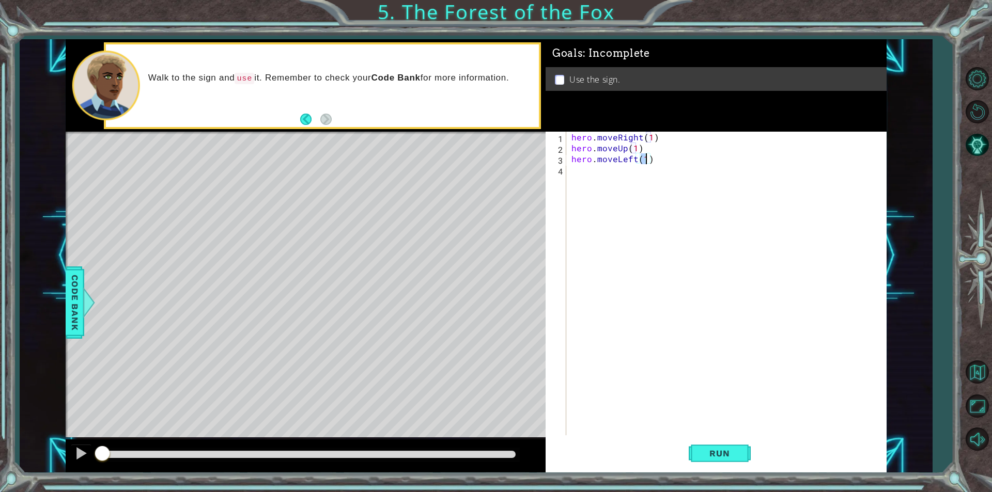
click at [626, 195] on div "hero . moveRight ( 1 ) hero . moveUp ( 1 ) hero . moveLeft ( 1 )" at bounding box center [728, 295] width 319 height 326
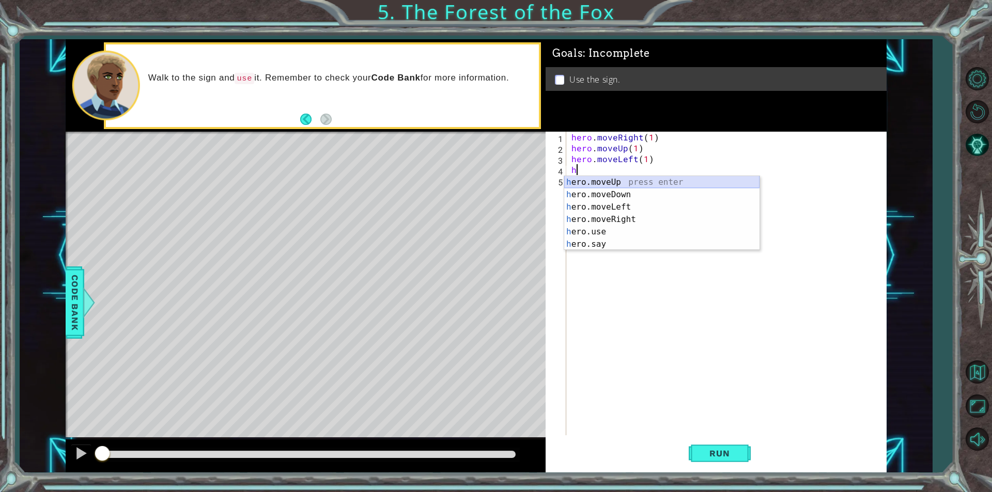
click at [626, 181] on div "h ero.moveUp press enter h ero.moveDown press enter h ero.moveLeft press enter …" at bounding box center [661, 225] width 195 height 99
type textarea "hero.moveUp(1)"
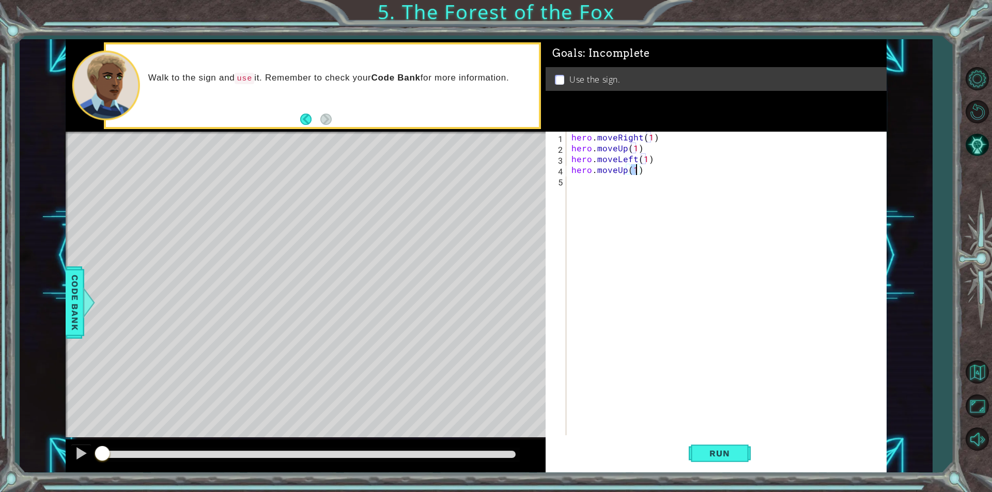
click at [623, 197] on div "hero . moveRight ( 1 ) hero . moveUp ( 1 ) hero . moveLeft ( 1 ) hero . moveUp …" at bounding box center [728, 295] width 319 height 326
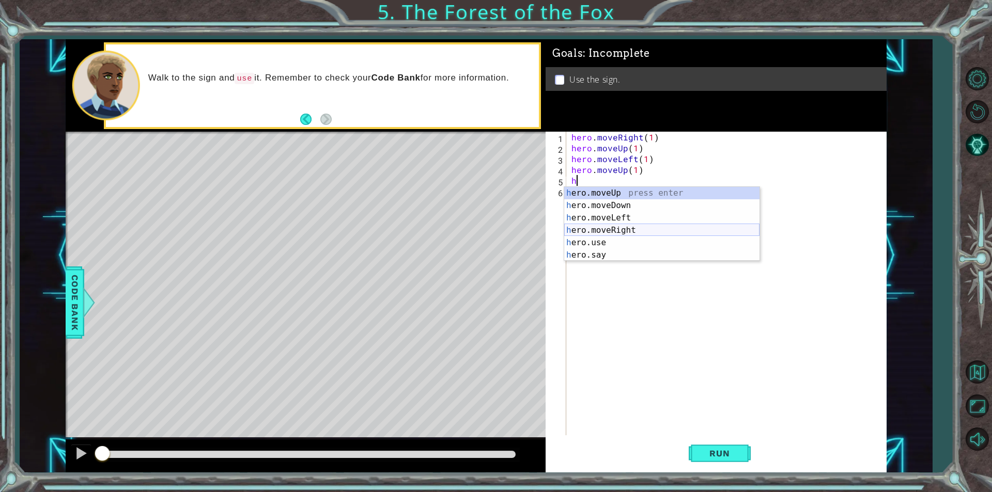
click at [641, 229] on div "h ero.moveUp press enter h ero.moveDown press enter h ero.moveLeft press enter …" at bounding box center [661, 236] width 195 height 99
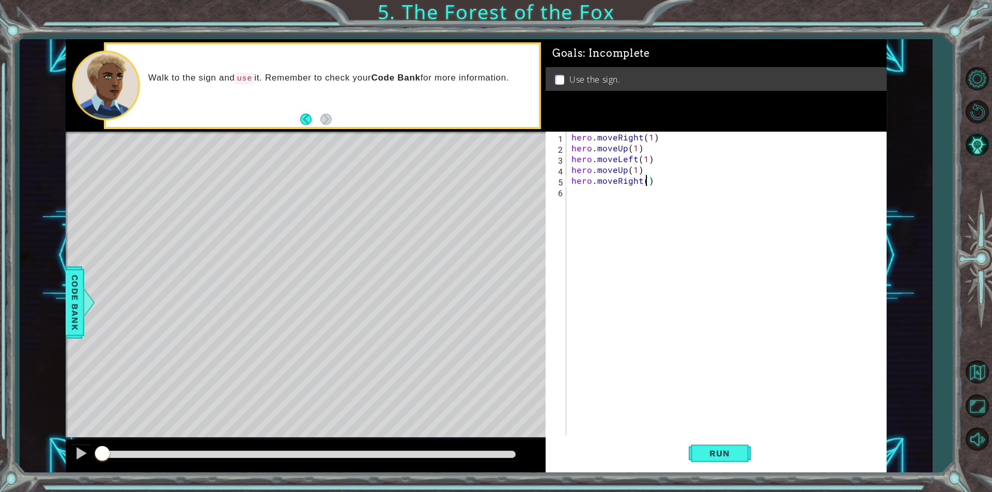
type textarea "hero.moveRight(2)"
click at [641, 229] on div "hero . moveRight ( 1 ) hero . moveUp ( 1 ) hero . moveLeft ( 1 ) hero . moveUp …" at bounding box center [728, 295] width 319 height 326
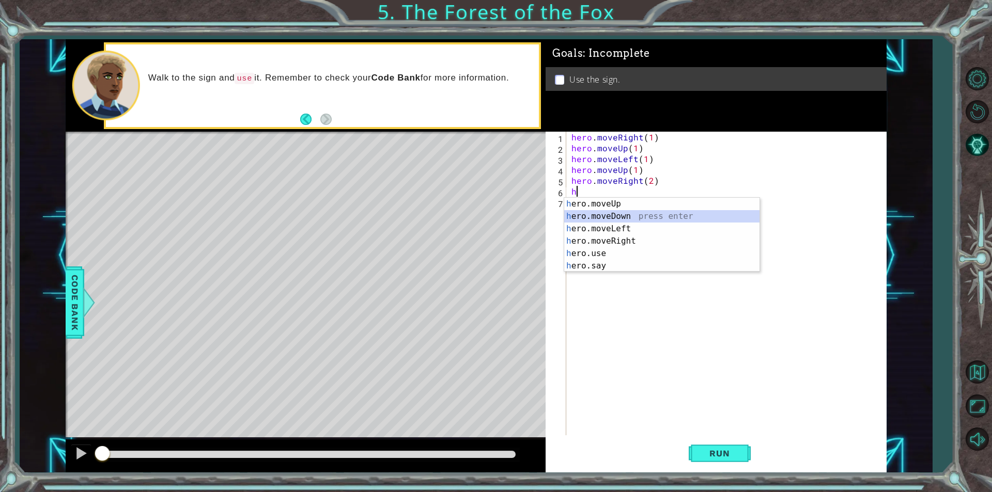
click at [640, 218] on div "h ero.moveUp press enter h ero.moveDown press enter h ero.moveLeft press enter …" at bounding box center [661, 247] width 195 height 99
type textarea "hero.moveDown(1)"
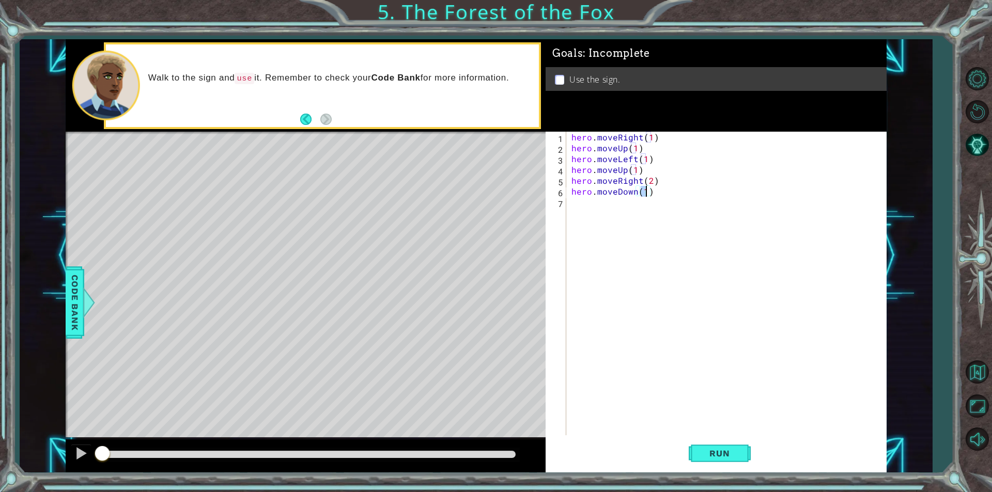
click at [634, 220] on div "hero . moveRight ( 1 ) hero . moveUp ( 1 ) hero . moveLeft ( 1 ) hero . moveUp …" at bounding box center [728, 295] width 319 height 326
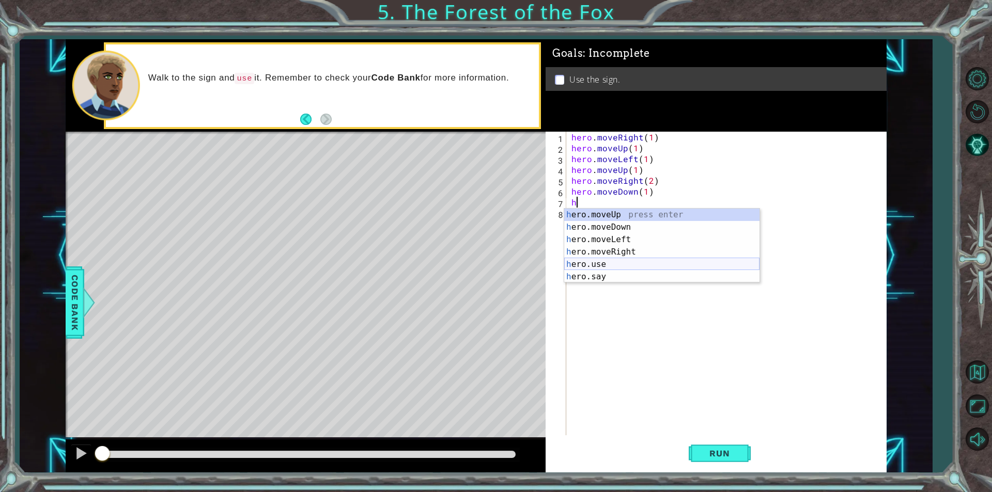
click at [641, 268] on div "h ero.moveUp press enter h ero.moveDown press enter h ero.moveLeft press enter …" at bounding box center [661, 258] width 195 height 99
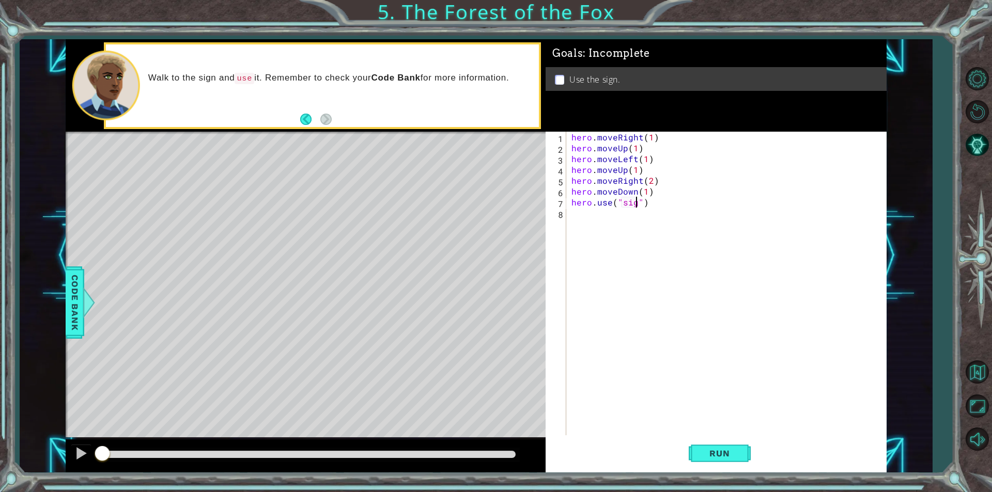
scroll to position [0, 4]
type textarea "hero.use("sign")"
click at [720, 461] on button "Run" at bounding box center [720, 454] width 62 height 34
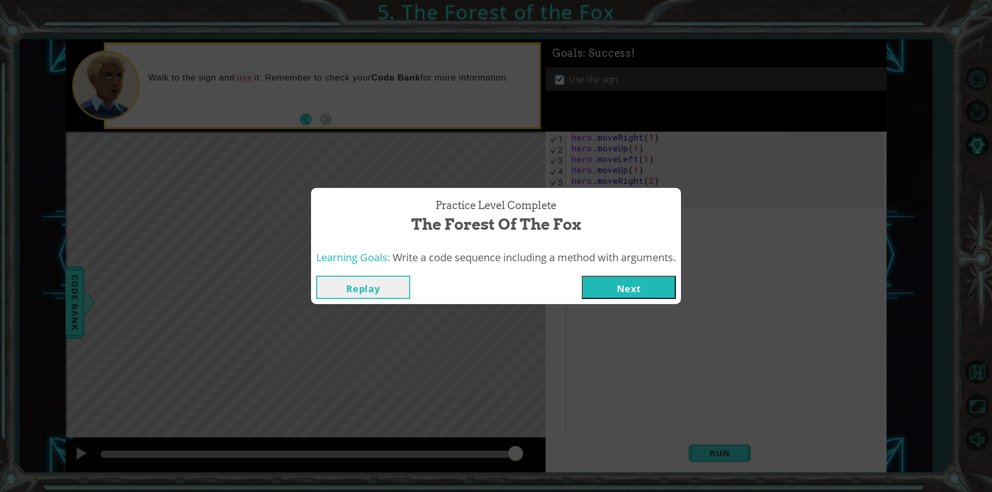
click at [612, 284] on button "Next" at bounding box center [629, 287] width 94 height 23
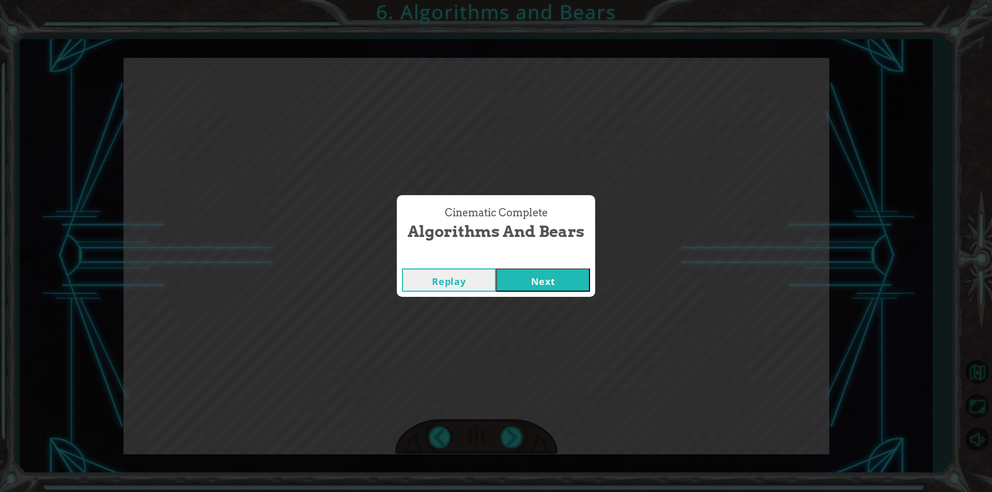
click at [539, 274] on button "Next" at bounding box center [543, 280] width 94 height 23
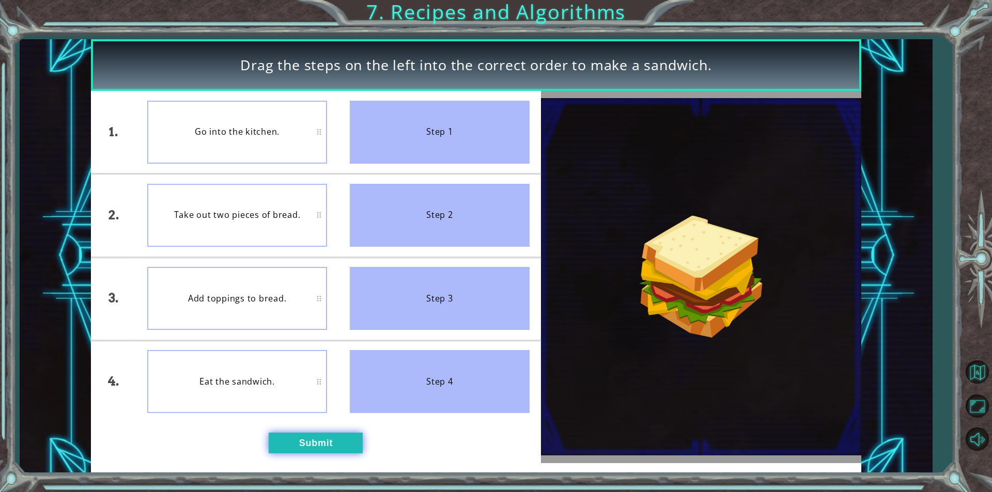
click at [318, 442] on button "Submit" at bounding box center [316, 443] width 94 height 21
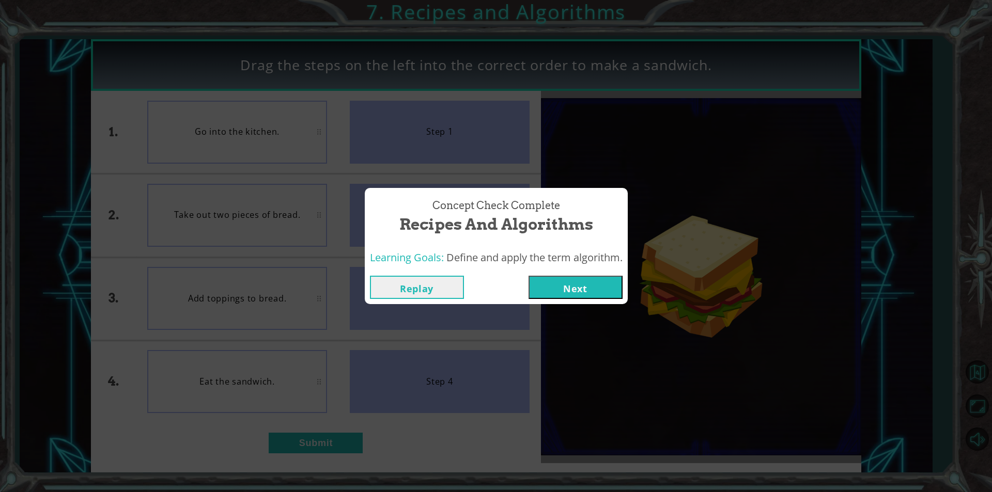
click at [586, 295] on button "Next" at bounding box center [576, 287] width 94 height 23
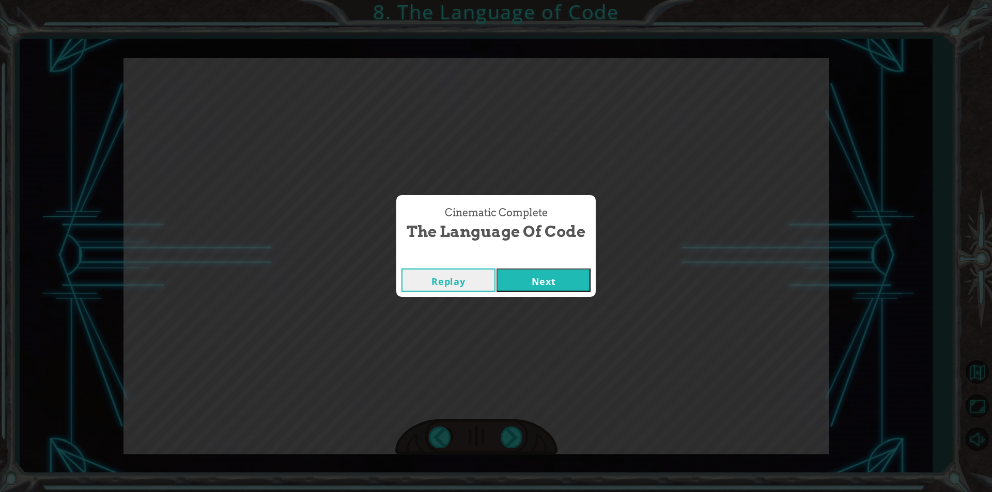
click at [553, 288] on button "Next" at bounding box center [544, 280] width 94 height 23
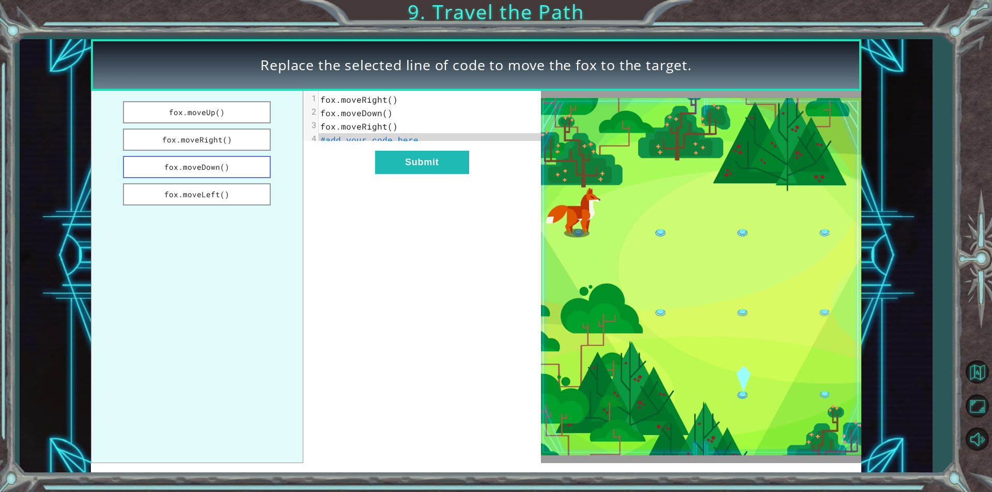
click at [198, 167] on button "fox.moveDown()" at bounding box center [197, 167] width 148 height 22
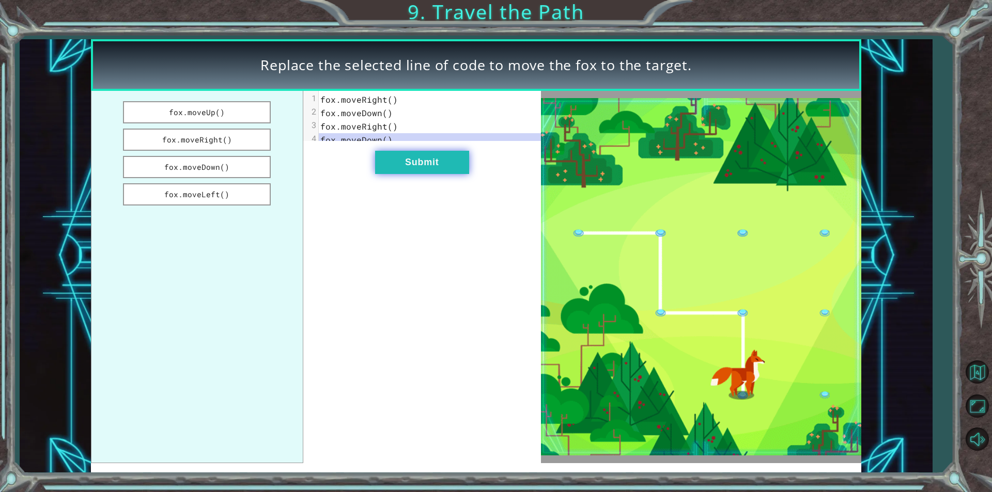
click at [443, 172] on button "Submit" at bounding box center [422, 162] width 94 height 23
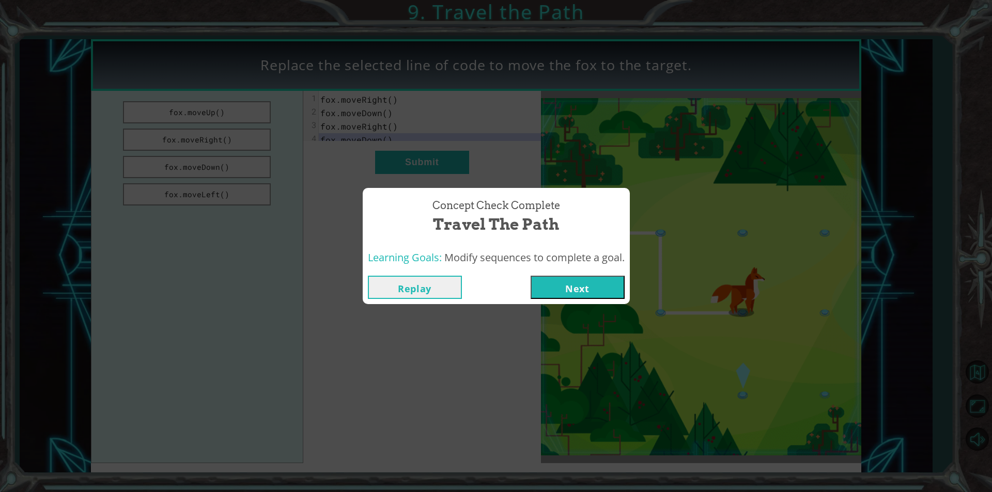
click at [569, 292] on button "Next" at bounding box center [578, 287] width 94 height 23
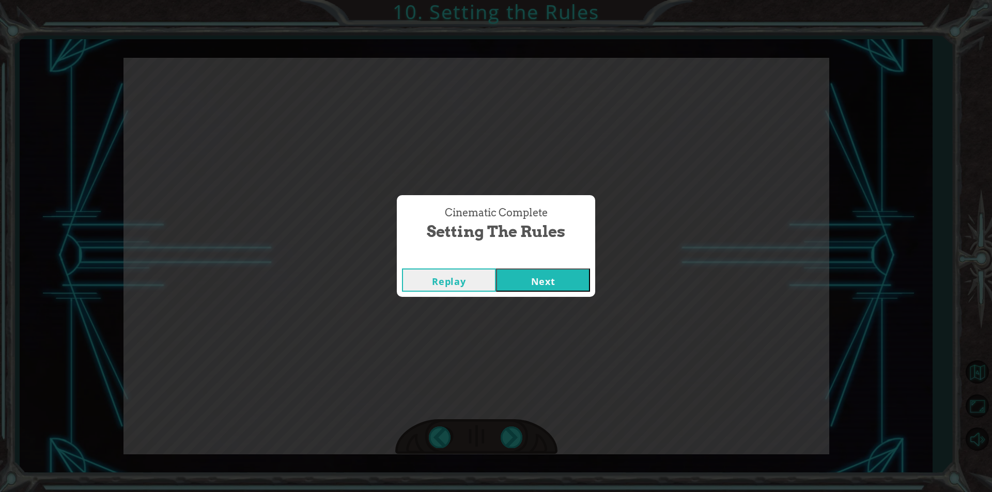
click at [518, 280] on button "Next" at bounding box center [543, 280] width 94 height 23
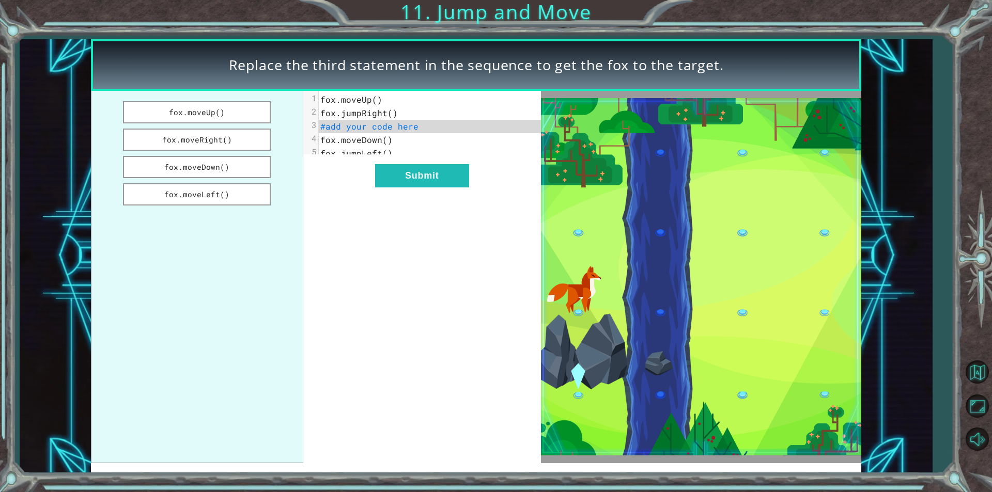
drag, startPoint x: 627, startPoint y: 203, endPoint x: 671, endPoint y: 247, distance: 62.5
drag, startPoint x: 671, startPoint y: 247, endPoint x: 630, endPoint y: 257, distance: 42.1
click at [630, 257] on img at bounding box center [701, 277] width 320 height 358
click at [393, 162] on div "xxxxxxxxxx 5 1 fox.moveUp() 2 fox.jumpRight() 3 #add your code here 4 fox.moveD…" at bounding box center [434, 126] width 230 height 71
click at [393, 153] on pre "fox.jumpLeft()" at bounding box center [434, 153] width 230 height 13
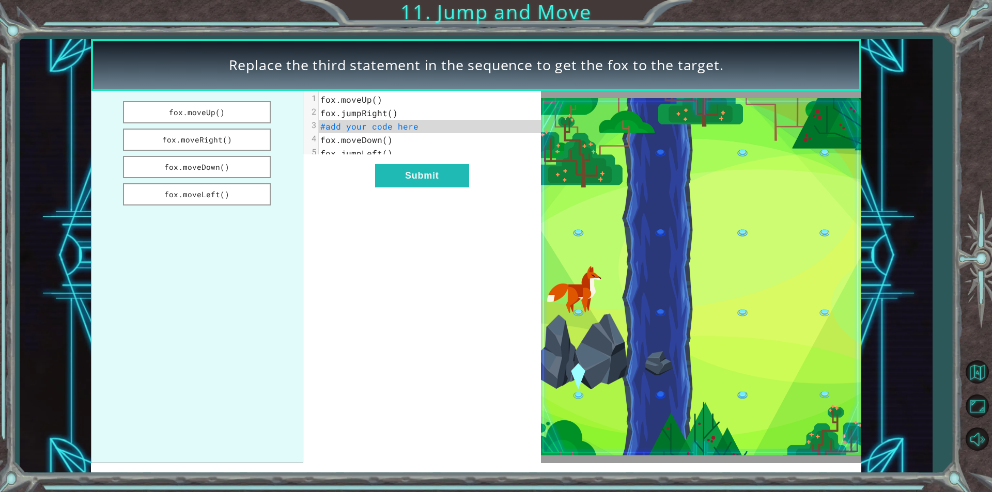
drag, startPoint x: 758, startPoint y: 229, endPoint x: 743, endPoint y: 231, distance: 15.2
drag, startPoint x: 743, startPoint y: 231, endPoint x: 734, endPoint y: 234, distance: 9.7
drag, startPoint x: 734, startPoint y: 234, endPoint x: 735, endPoint y: 225, distance: 9.4
click at [735, 225] on img at bounding box center [701, 277] width 320 height 358
click at [241, 167] on button "fox.moveDown()" at bounding box center [197, 167] width 148 height 22
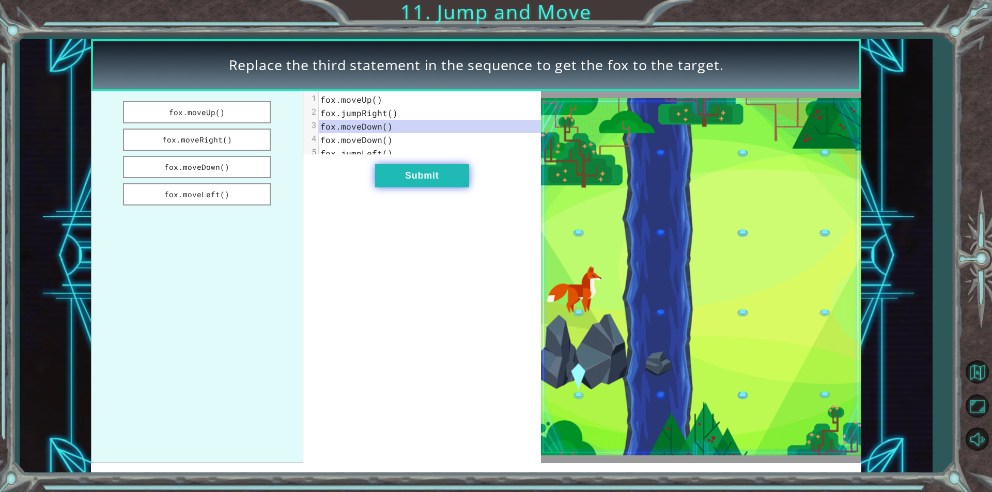
click at [461, 188] on button "Submit" at bounding box center [422, 175] width 94 height 23
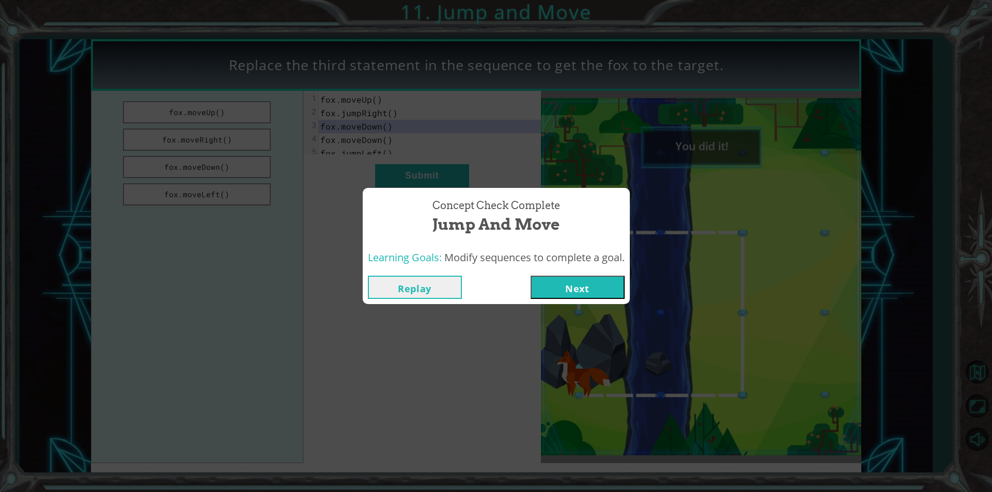
click at [605, 295] on button "Next" at bounding box center [578, 287] width 94 height 23
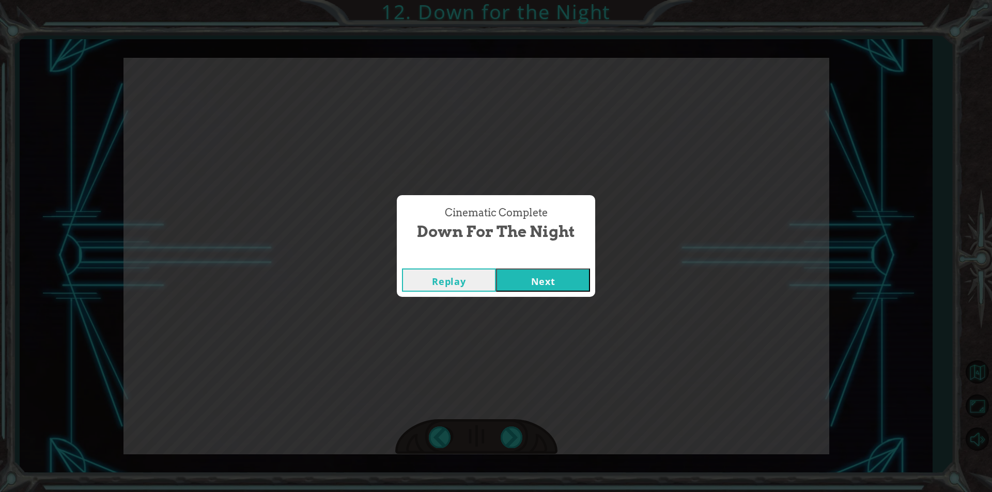
click at [551, 286] on button "Next" at bounding box center [543, 280] width 94 height 23
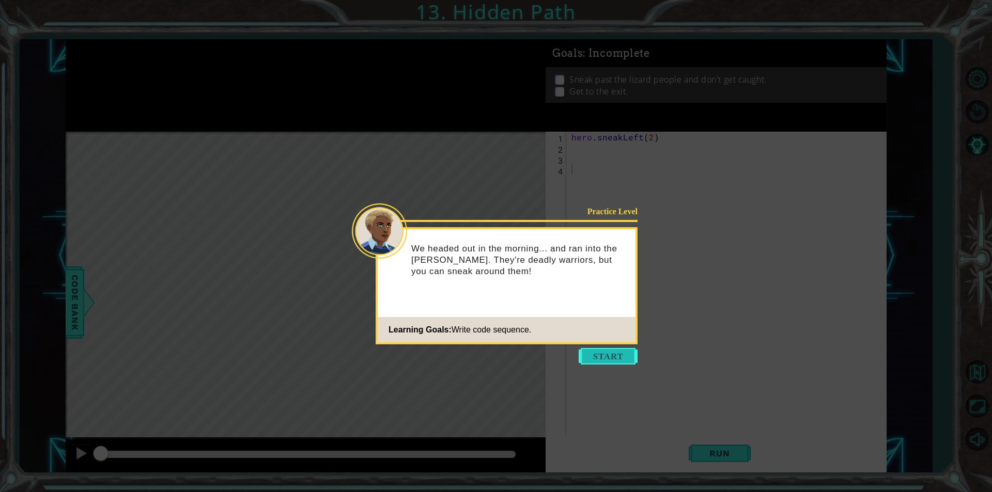
click at [614, 355] on button "Start" at bounding box center [608, 356] width 59 height 17
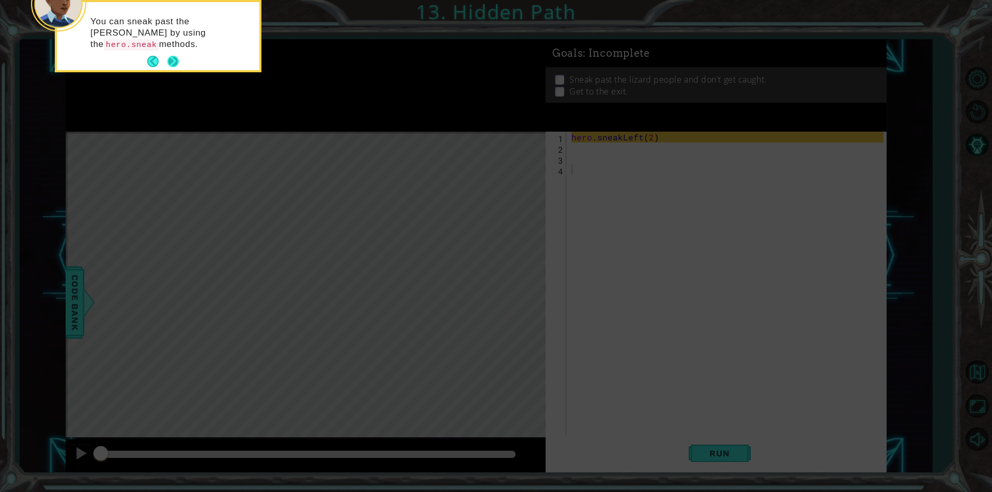
click at [173, 56] on button "Next" at bounding box center [173, 62] width 12 height 12
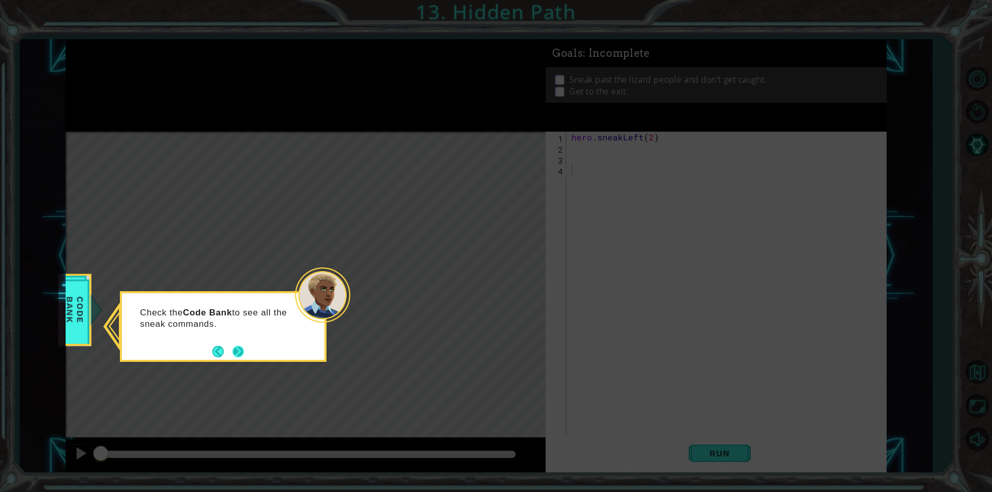
click at [243, 350] on button "Next" at bounding box center [239, 352] width 12 height 12
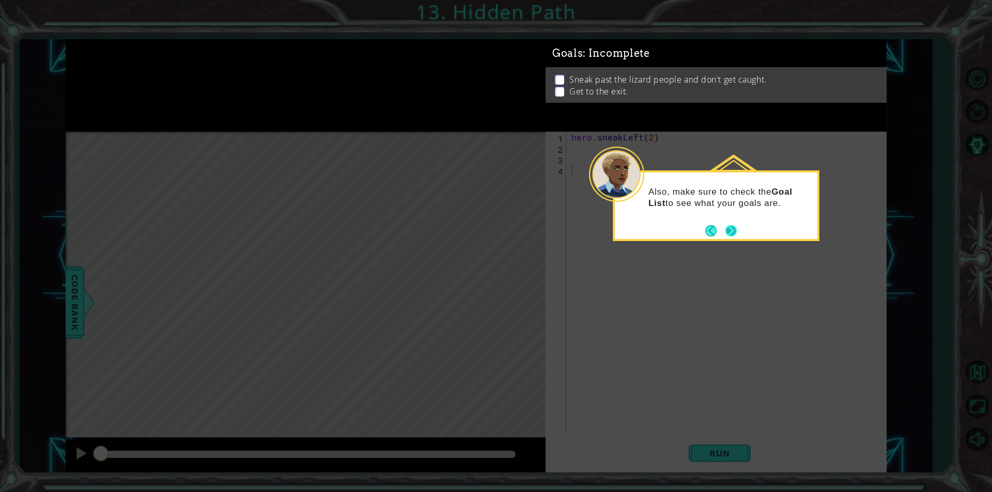
click at [734, 234] on button "Next" at bounding box center [731, 231] width 12 height 12
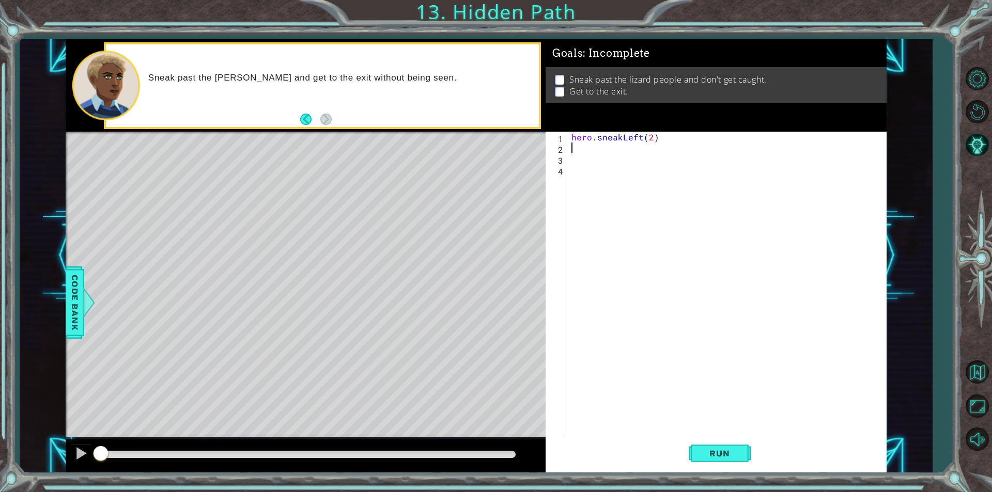
click at [587, 150] on div "hero . sneakLeft ( 2 )" at bounding box center [728, 295] width 319 height 326
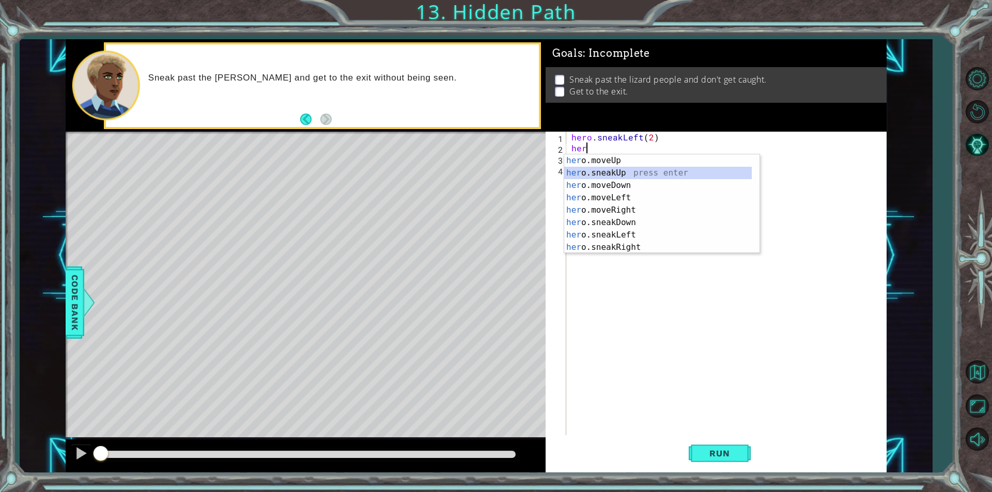
click at [628, 173] on div "her o.moveUp press enter her o.sneakUp press enter her o.moveDown press enter h…" at bounding box center [658, 216] width 188 height 124
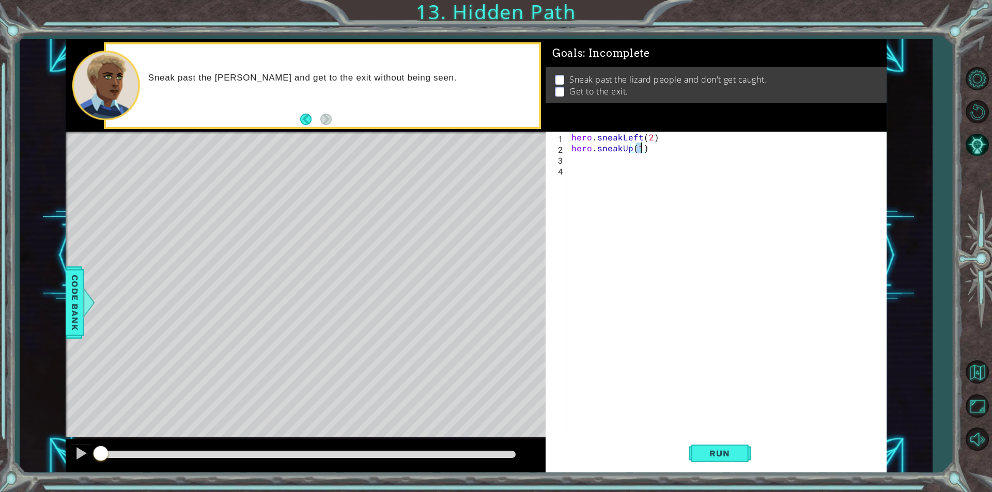
type textarea "hero.sneakUp(2)"
click at [583, 157] on div "hero . sneakLeft ( 2 ) hero . sneakUp ( 2 )" at bounding box center [728, 295] width 319 height 326
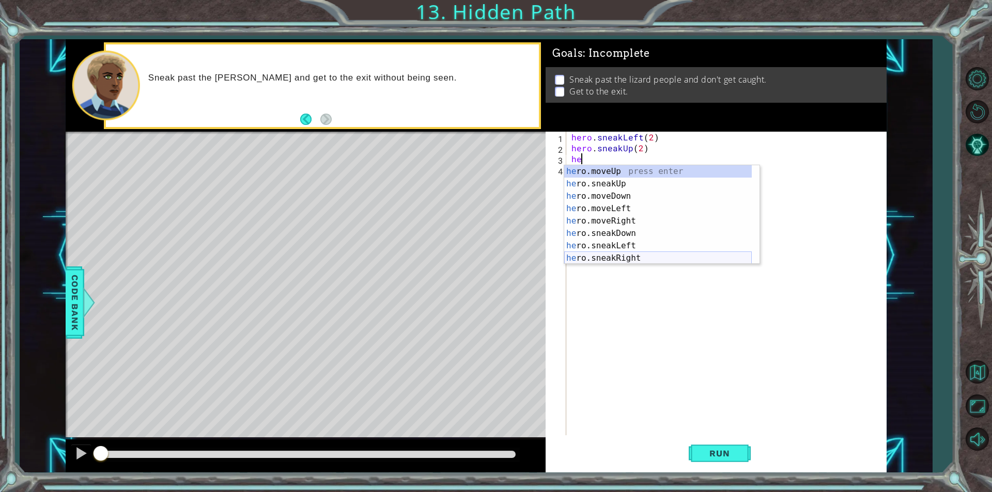
click at [669, 258] on div "he ro.moveUp press enter he ro.sneakUp press enter he ro.moveDown press enter h…" at bounding box center [658, 227] width 188 height 124
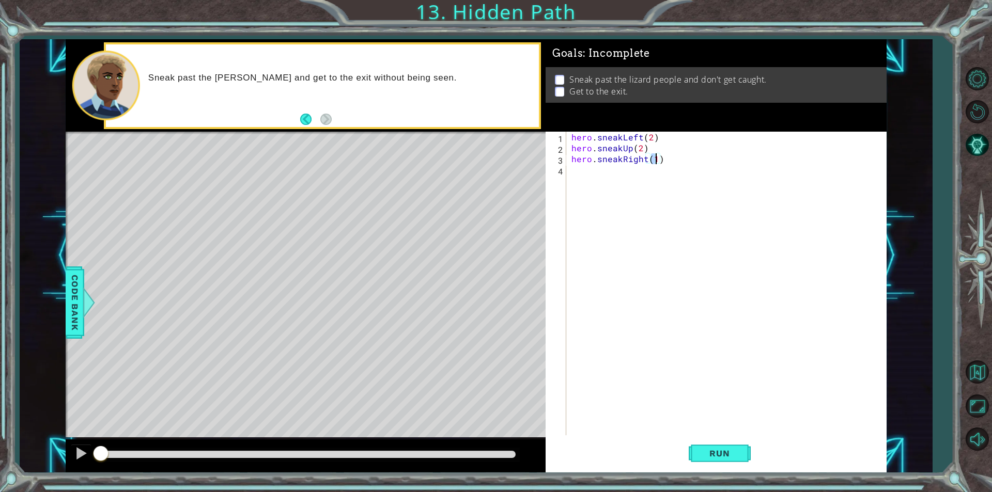
scroll to position [0, 5]
type textarea "hero.sneakRight(2)"
click at [729, 450] on span "Run" at bounding box center [719, 453] width 41 height 10
drag, startPoint x: 730, startPoint y: 450, endPoint x: 662, endPoint y: 311, distance: 153.9
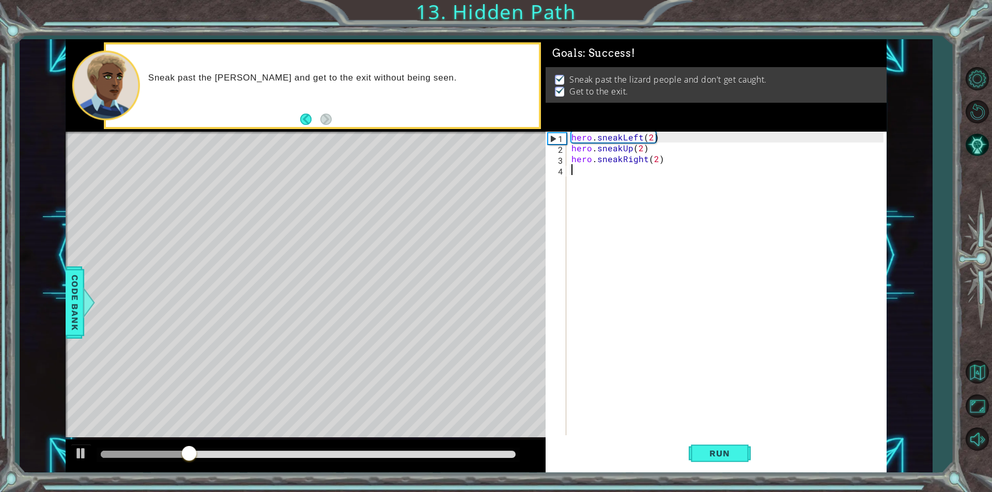
drag, startPoint x: 662, startPoint y: 311, endPoint x: 617, endPoint y: 363, distance: 68.8
drag, startPoint x: 617, startPoint y: 363, endPoint x: 611, endPoint y: 357, distance: 8.4
click at [611, 357] on div "hero . sneakLeft ( 2 ) hero . sneakUp ( 2 ) hero . sneakRight ( 2 )" at bounding box center [728, 295] width 319 height 326
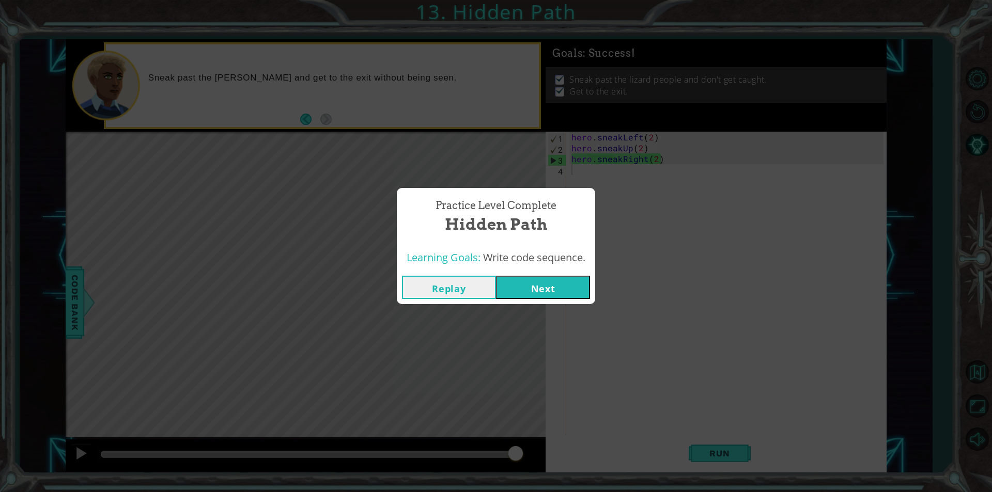
click at [587, 276] on button "Next" at bounding box center [543, 287] width 94 height 23
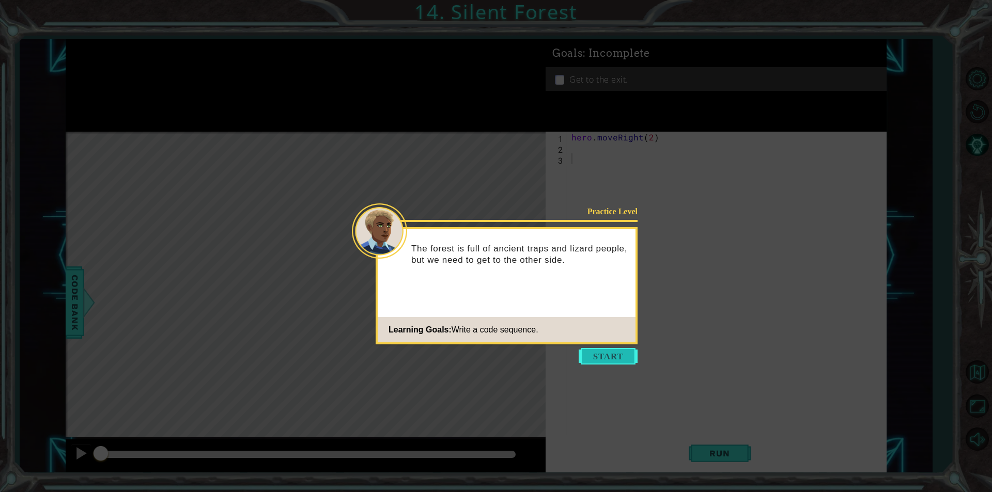
click at [597, 349] on button "Start" at bounding box center [608, 356] width 59 height 17
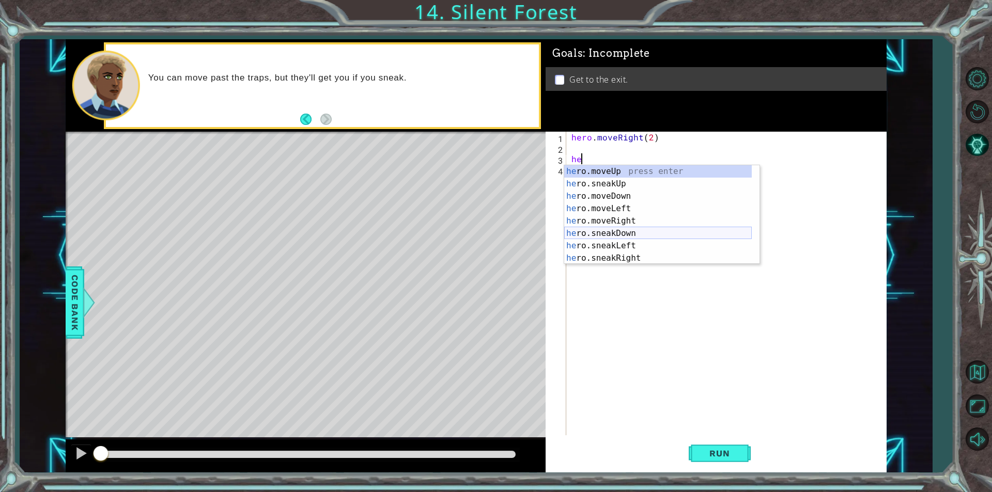
click at [652, 230] on div "he ro.moveUp press enter he ro.sneakUp press enter he ro.moveDown press enter h…" at bounding box center [658, 227] width 188 height 124
type textarea "hero.sneakDown(1)"
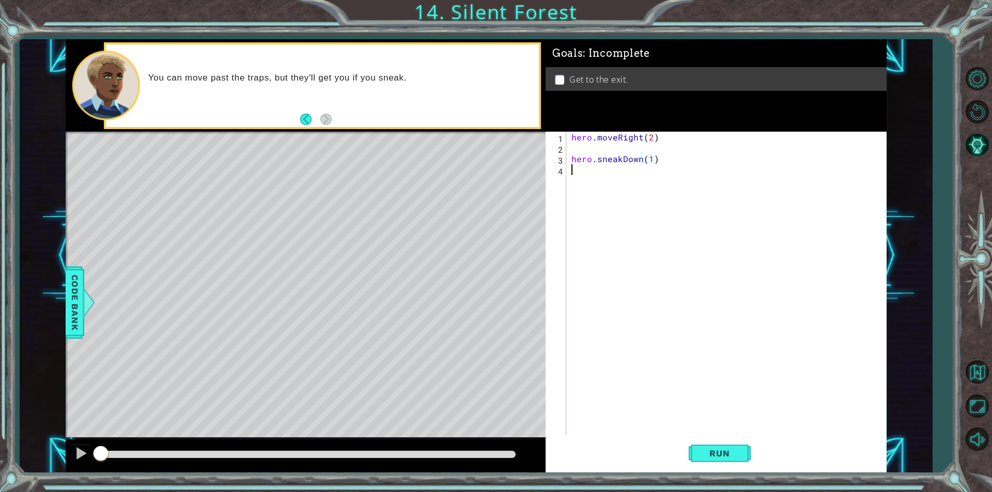
click at [587, 171] on div "hero . moveRight ( 2 ) hero . sneakDown ( 1 )" at bounding box center [728, 295] width 319 height 326
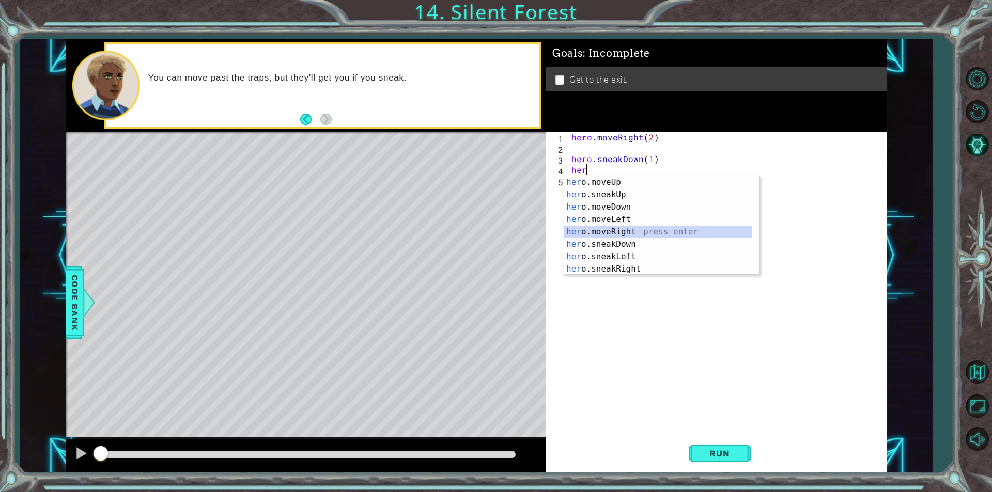
click at [631, 235] on div "her o.moveUp press enter her o.sneakUp press enter her o.moveDown press enter h…" at bounding box center [658, 238] width 188 height 124
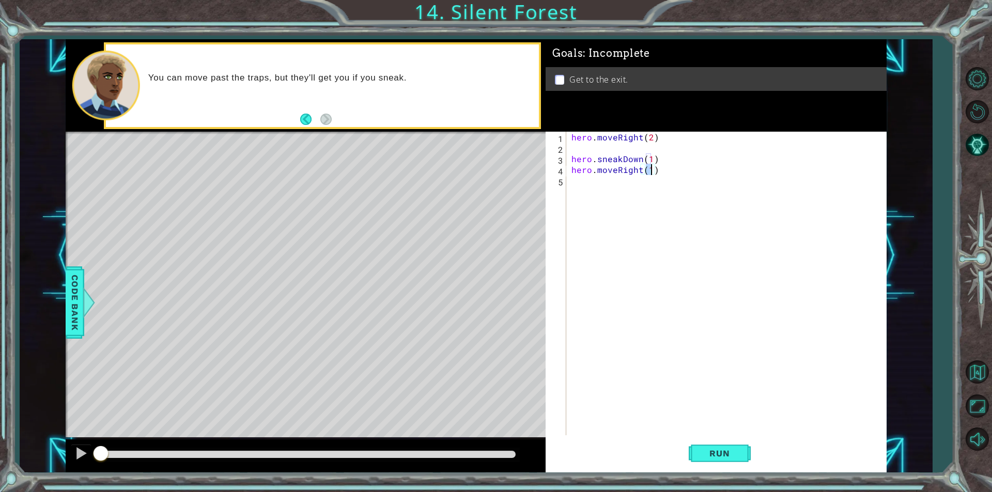
type textarea "hero.moveRight(2)"
click at [600, 192] on div "hero . moveRight ( 2 ) hero . sneakDown ( 1 ) hero . moveRight ( 2 )" at bounding box center [728, 295] width 319 height 326
click at [616, 173] on div "hero . moveRight ( 2 ) hero . sneakDown ( 1 ) hero . moveRight ( 2 )" at bounding box center [728, 295] width 319 height 326
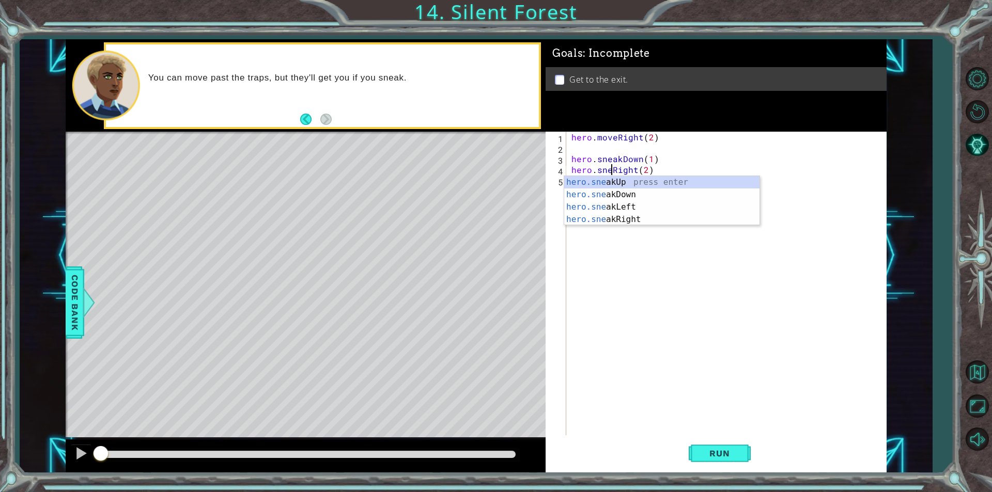
scroll to position [0, 3]
type textarea "hero.sneakRight(2)"
drag, startPoint x: 633, startPoint y: 287, endPoint x: 613, endPoint y: 295, distance: 21.4
click at [632, 287] on div "hero . moveRight ( 2 ) hero . sneakDown ( 1 ) hero . sneakRight ( 2 )" at bounding box center [728, 295] width 319 height 326
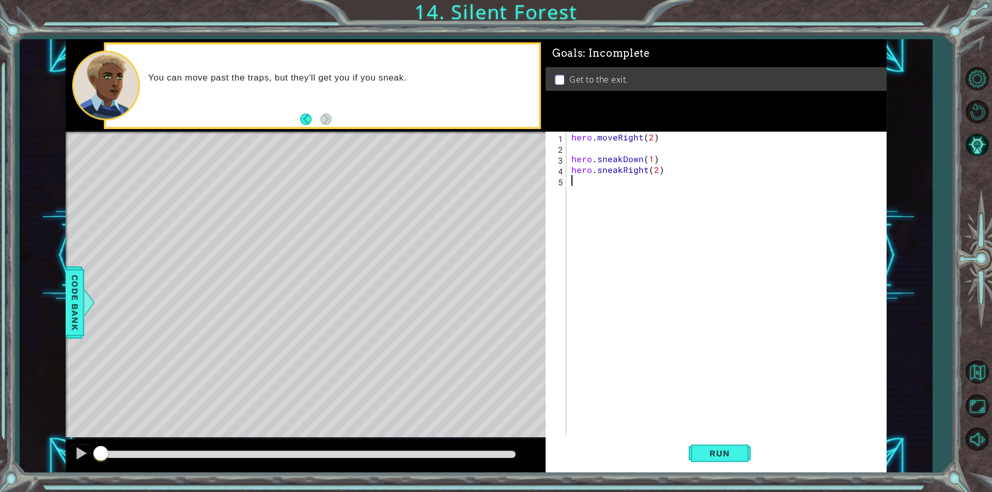
scroll to position [0, 0]
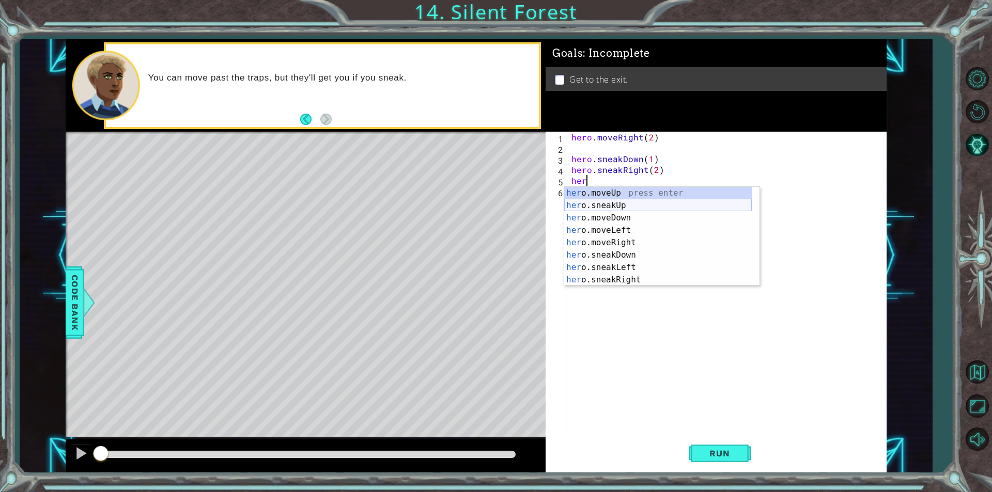
click at [599, 210] on div "her o.moveUp press enter her o.sneakUp press enter her o.moveDown press enter h…" at bounding box center [658, 249] width 188 height 124
type textarea "hero.sneakUp(1)"
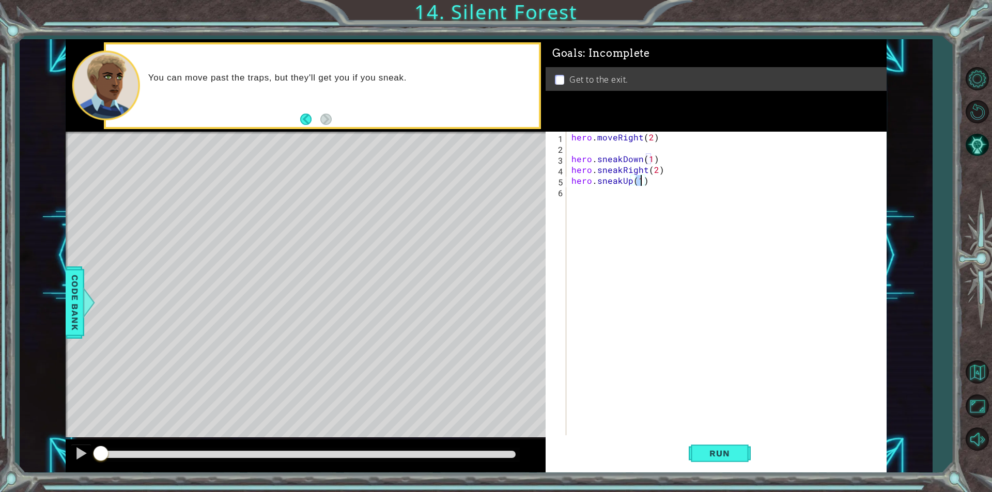
click at [605, 206] on div "hero . moveRight ( 2 ) hero . sneakDown ( 1 ) hero . sneakRight ( 2 ) hero . sn…" at bounding box center [728, 295] width 319 height 326
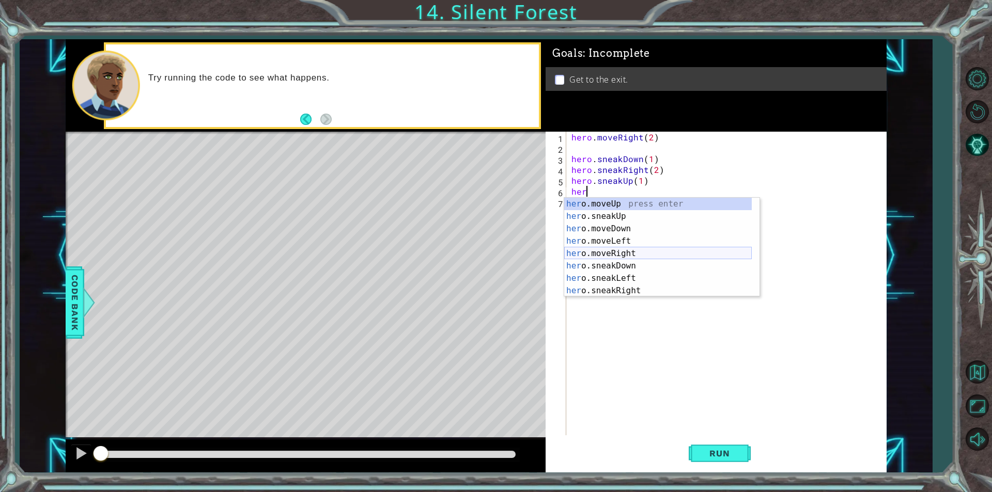
click at [638, 251] on div "her o.moveUp press enter her o.sneakUp press enter her o.moveDown press enter h…" at bounding box center [658, 260] width 188 height 124
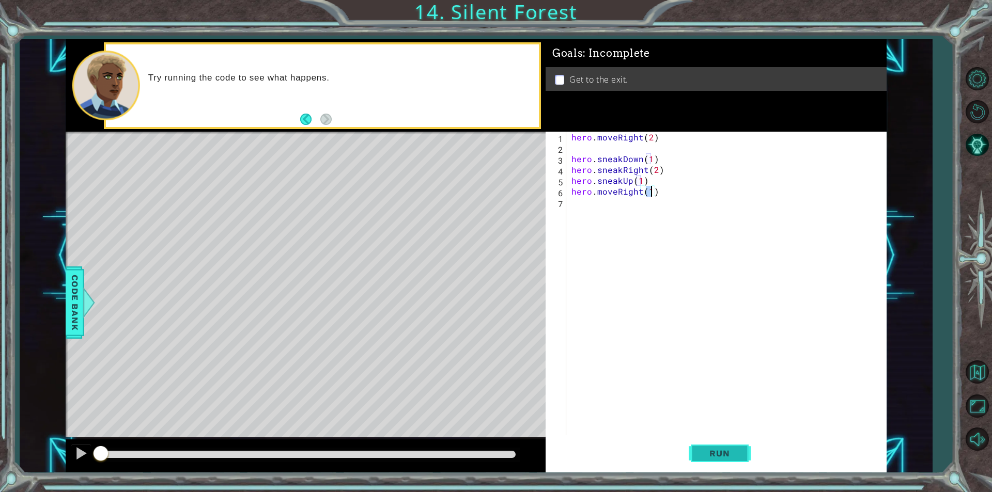
type textarea "hero.moveRight(1)"
click at [707, 457] on span "Run" at bounding box center [719, 453] width 41 height 10
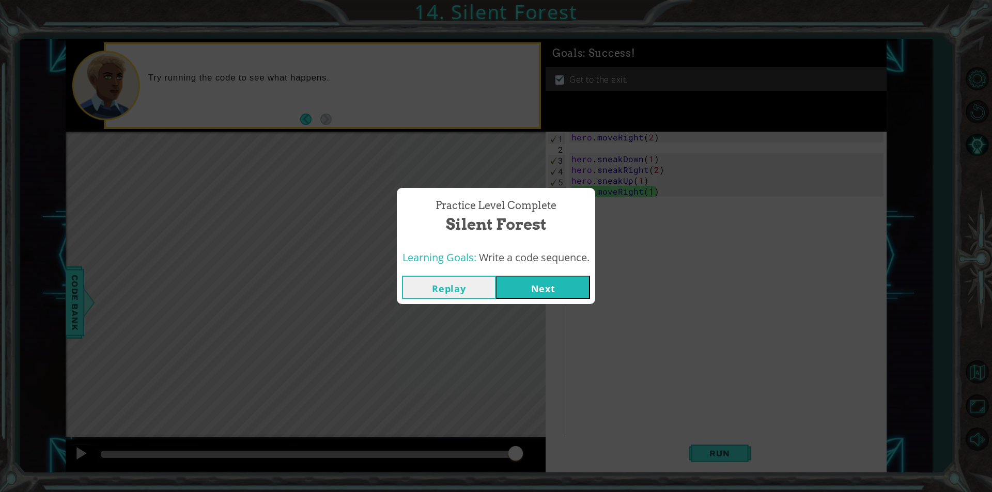
click at [527, 286] on button "Next" at bounding box center [543, 287] width 94 height 23
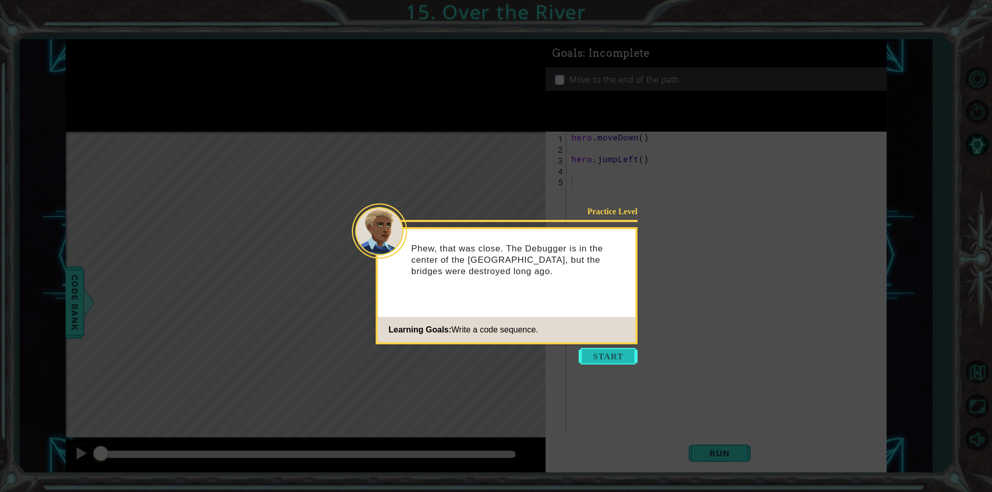
click at [600, 355] on button "Start" at bounding box center [608, 356] width 59 height 17
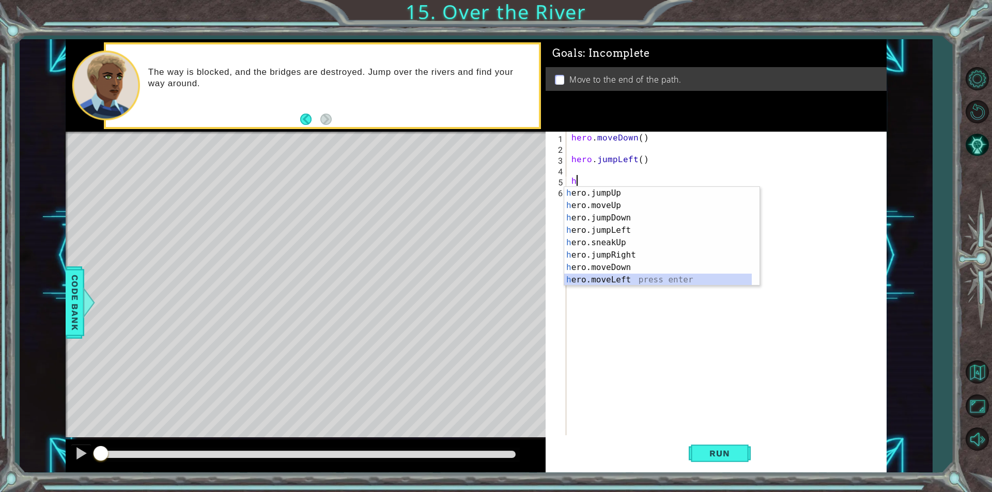
click at [663, 277] on div "h ero.jumpUp press enter h ero.moveUp press enter h ero.jumpDown press enter h …" at bounding box center [658, 249] width 188 height 124
type textarea "hero.moveLeft(1)"
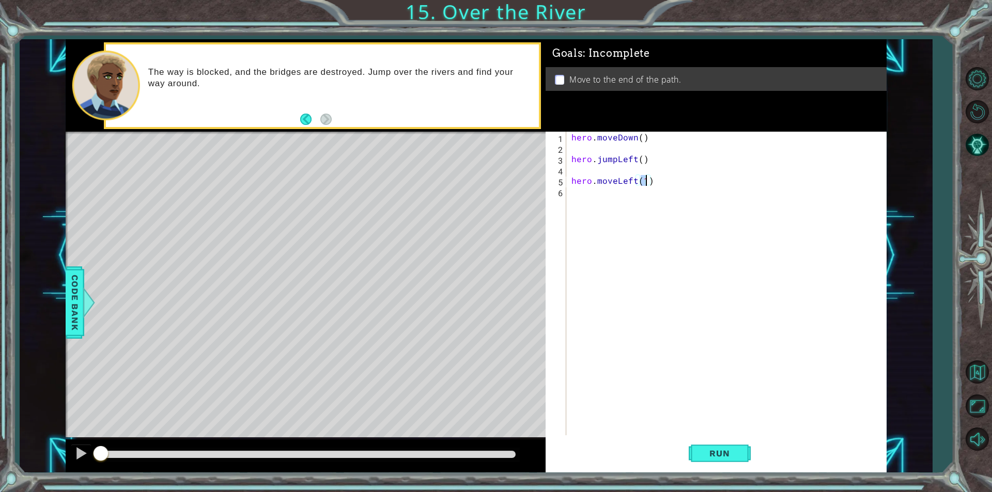
click at [605, 207] on div "hero . moveDown ( ) hero . jumpLeft ( ) hero . moveLeft ( 1 )" at bounding box center [728, 295] width 319 height 326
type textarea "h"
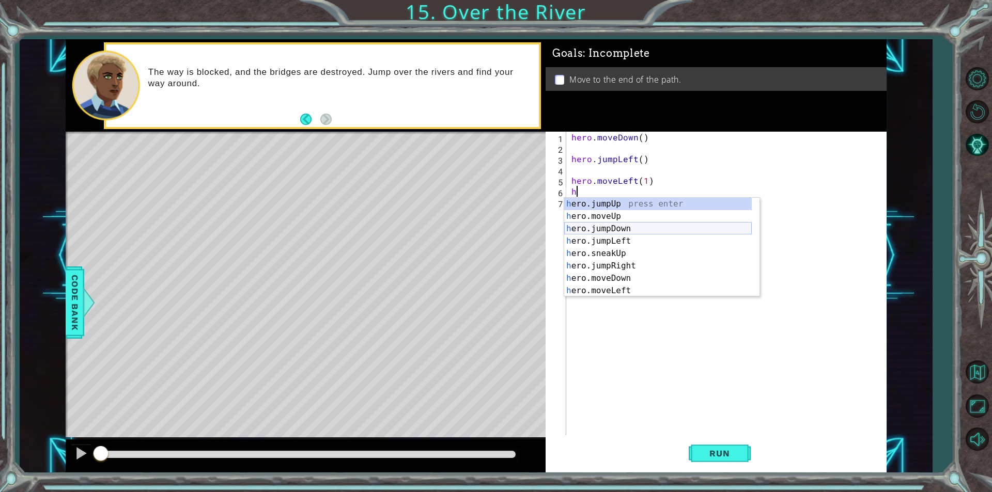
click at [638, 230] on div "h ero.jumpUp press enter h ero.moveUp press enter h ero.jumpDown press enter h …" at bounding box center [658, 260] width 188 height 124
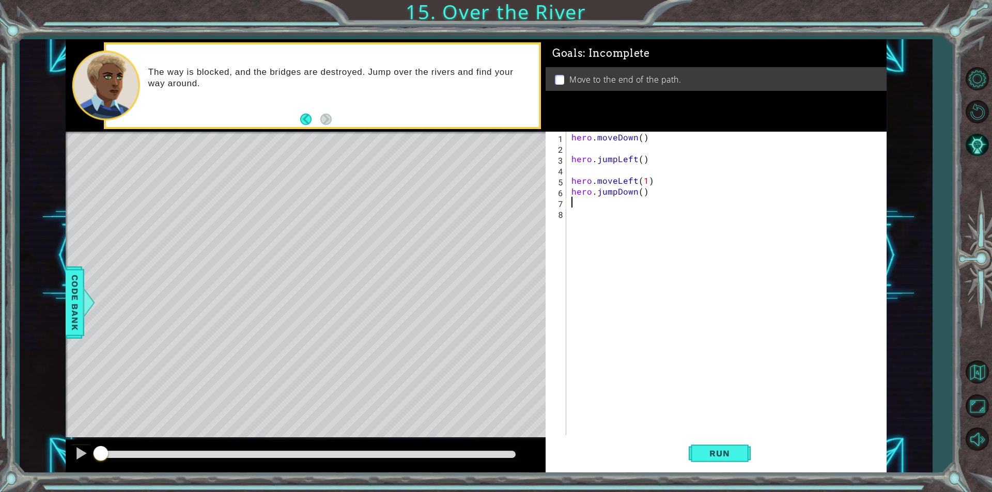
type textarea "h"
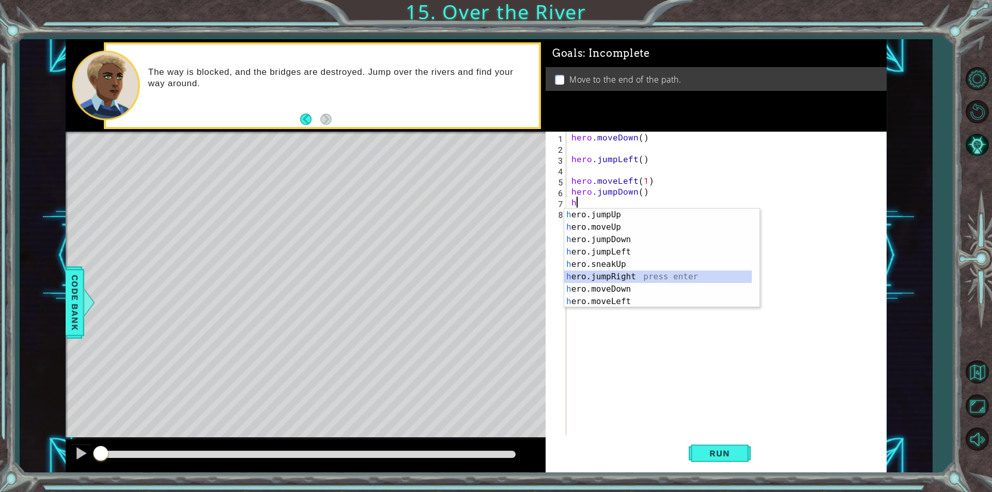
click at [653, 278] on div "h ero.jumpUp press enter h ero.moveUp press enter h ero.jumpDown press enter h …" at bounding box center [658, 271] width 188 height 124
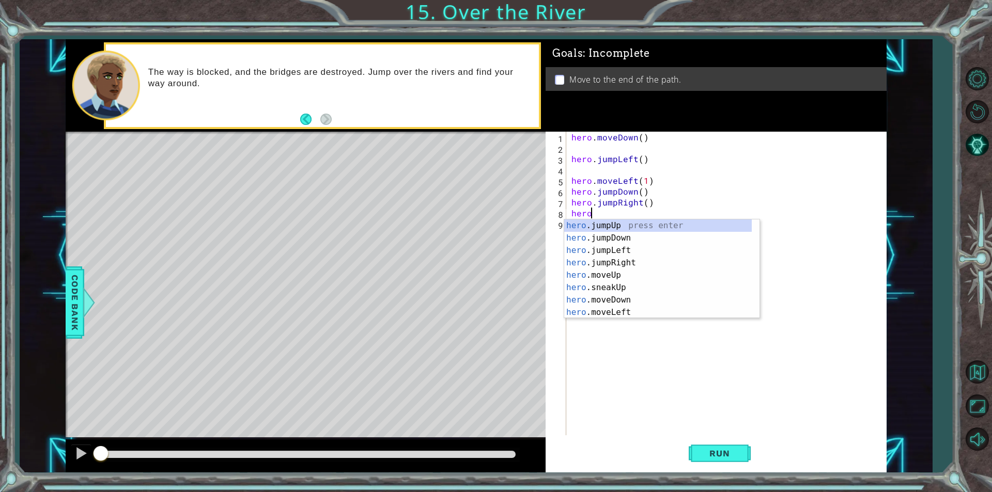
scroll to position [0, 1]
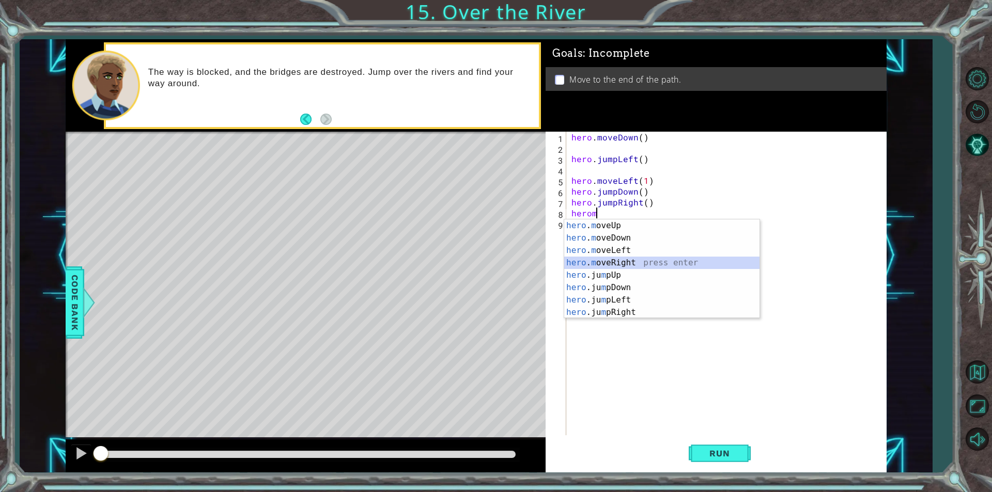
click at [661, 258] on div "hero . m oveUp press enter hero . m oveDown press enter hero . m oveLeft press …" at bounding box center [661, 282] width 195 height 124
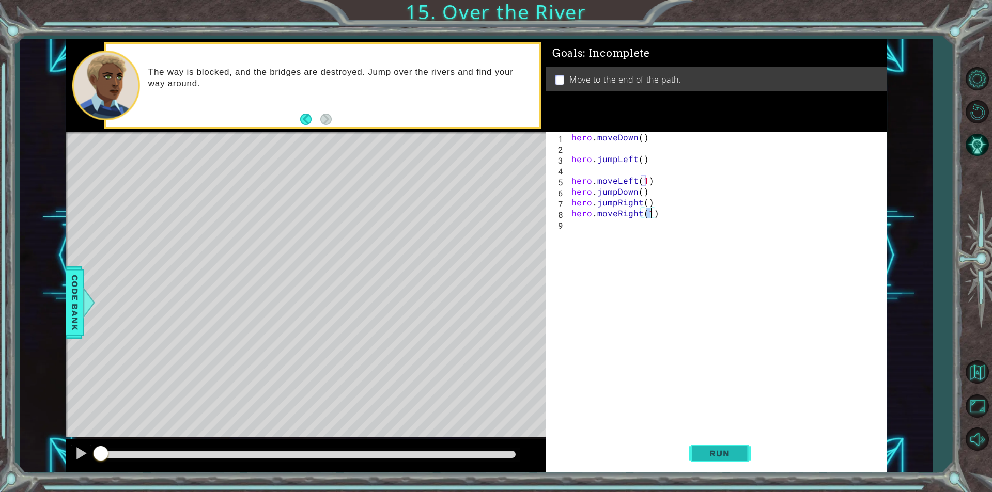
type textarea "hero.moveRight(1)"
click at [724, 450] on span "Run" at bounding box center [719, 453] width 41 height 10
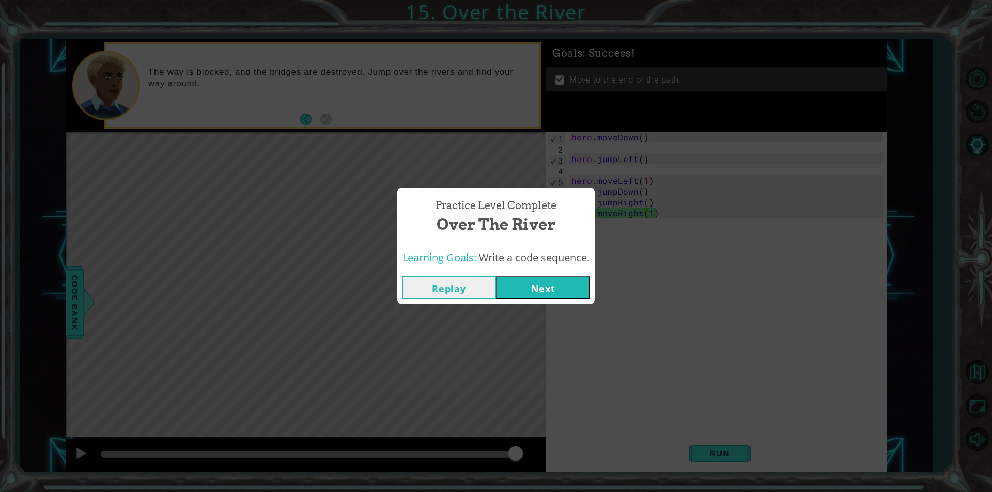
click at [544, 287] on button "Next" at bounding box center [543, 287] width 94 height 23
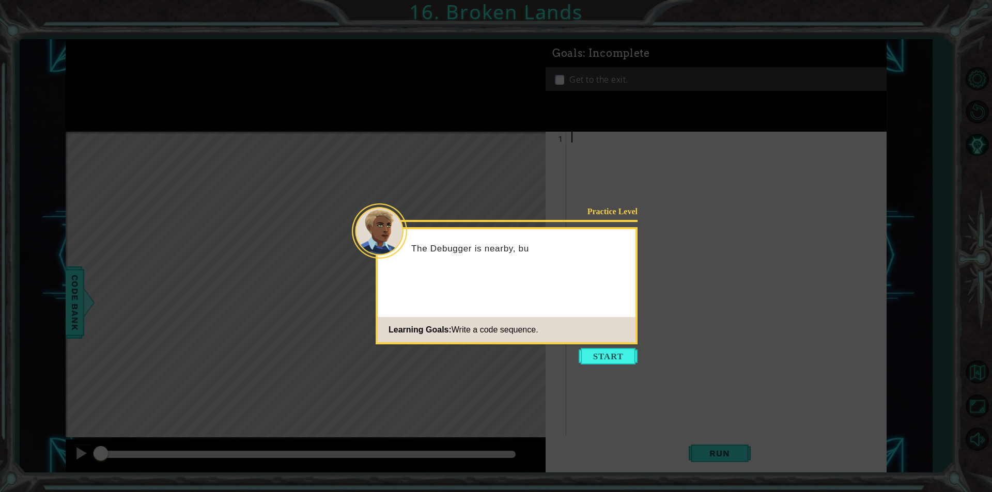
click at [615, 358] on button "Start" at bounding box center [608, 356] width 59 height 17
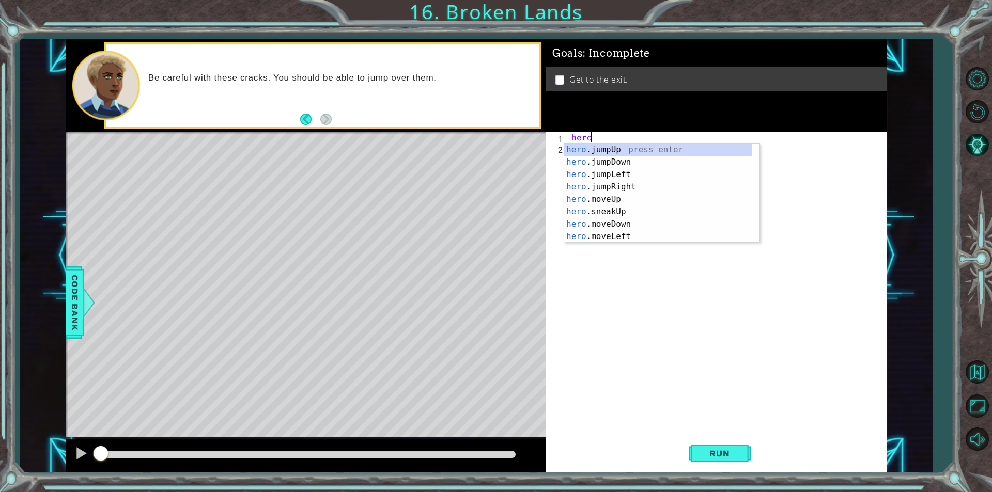
type textarea "herom"
